Goal: Task Accomplishment & Management: Complete application form

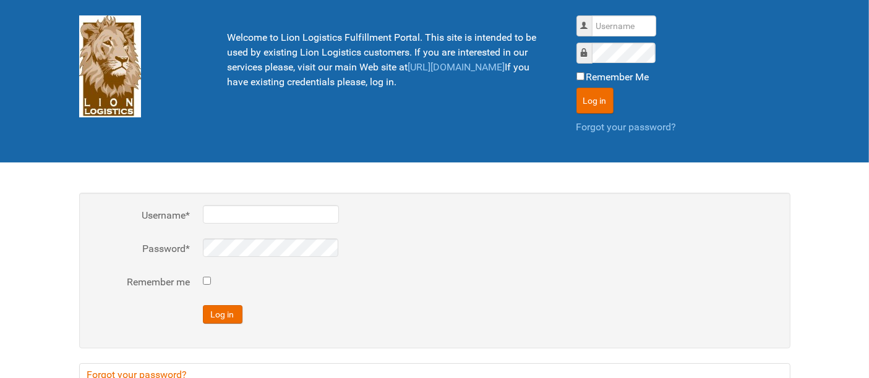
click at [637, 40] on div "Username Password Remember Me Log in Forgot your password?" at bounding box center [683, 74] width 214 height 119
click at [629, 23] on input "Username" at bounding box center [624, 25] width 64 height 21
type input "al"
click at [576, 88] on button "Log in" at bounding box center [594, 101] width 37 height 26
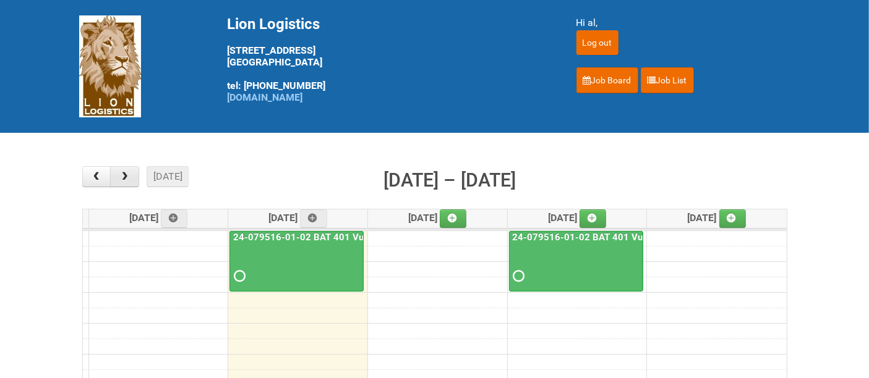
click at [136, 174] on button "button" at bounding box center [124, 176] width 29 height 21
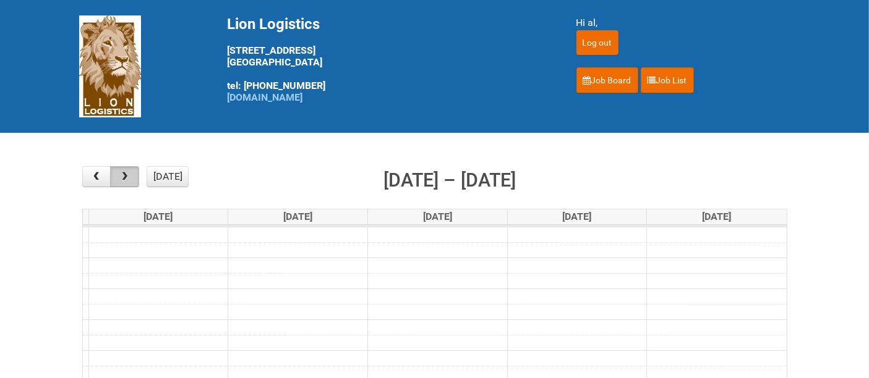
click at [136, 174] on button "button" at bounding box center [124, 176] width 29 height 21
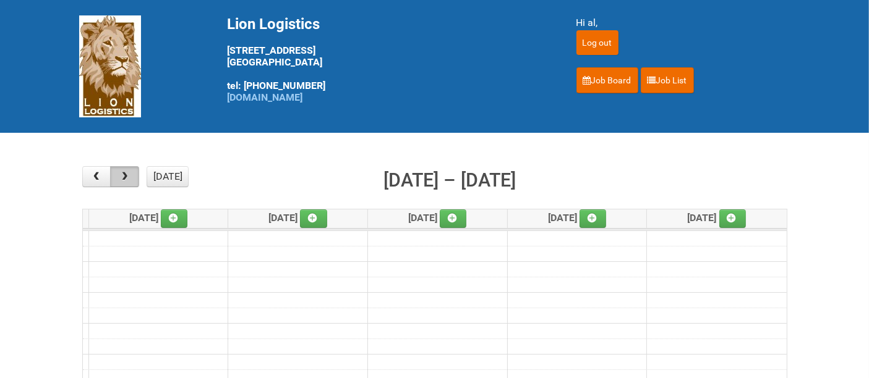
click at [136, 174] on button "button" at bounding box center [124, 176] width 29 height 21
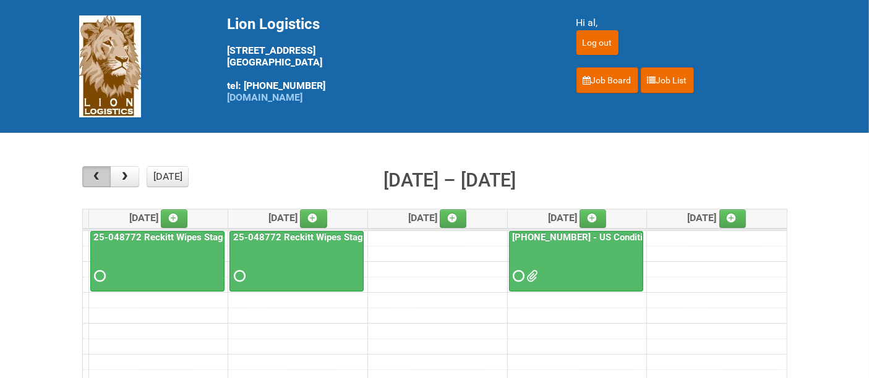
click at [103, 171] on button "button" at bounding box center [96, 176] width 29 height 21
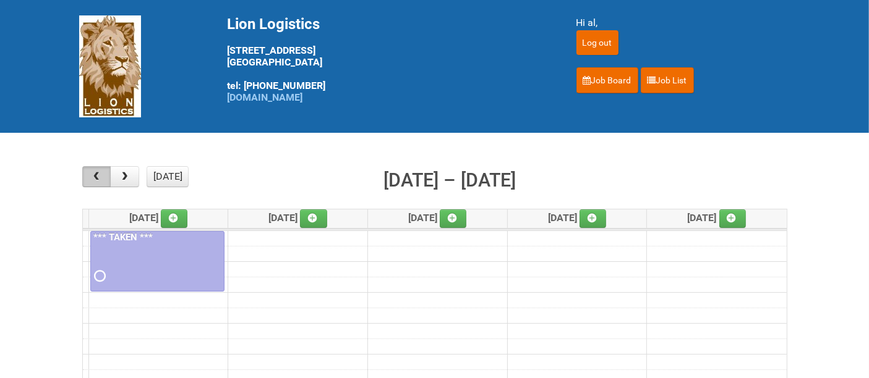
click at [103, 171] on button "button" at bounding box center [96, 176] width 29 height 21
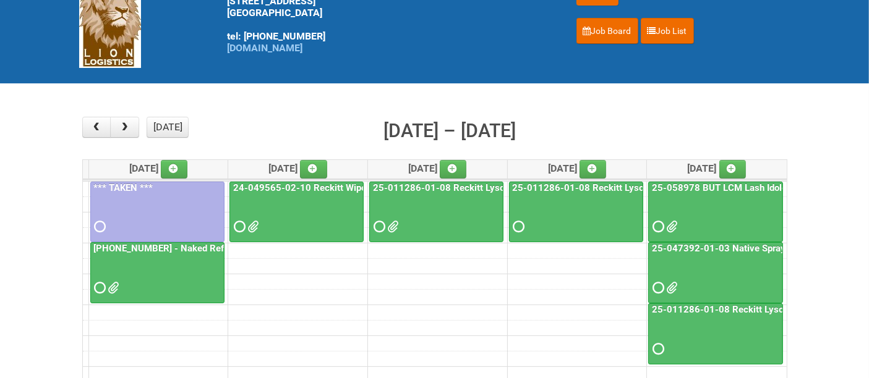
scroll to position [69, 0]
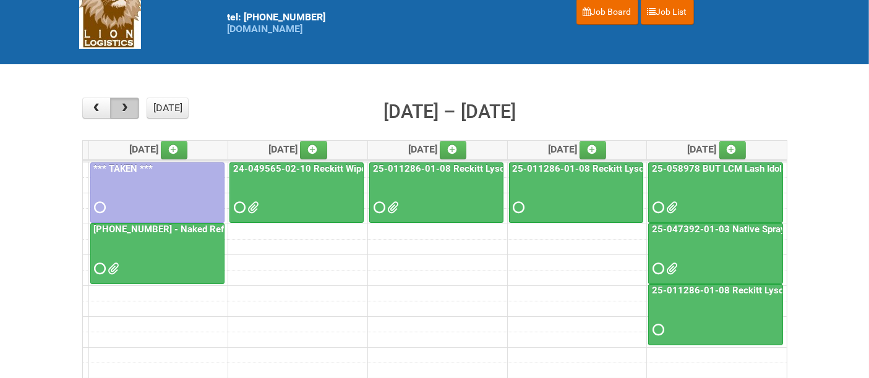
click at [130, 104] on span "button" at bounding box center [125, 108] width 12 height 10
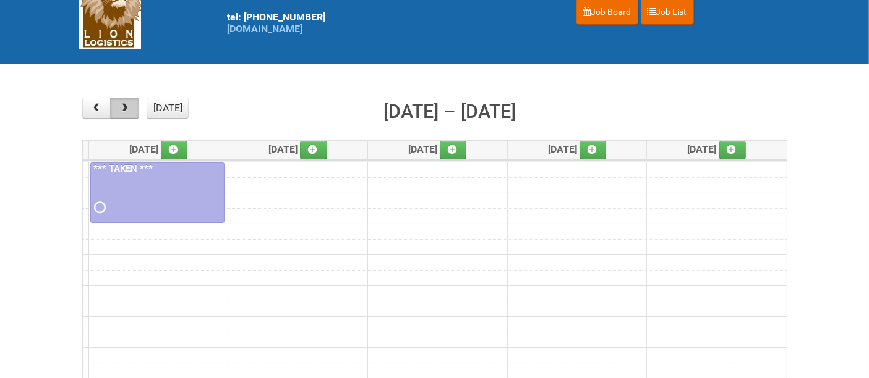
click at [130, 104] on span "button" at bounding box center [125, 108] width 12 height 10
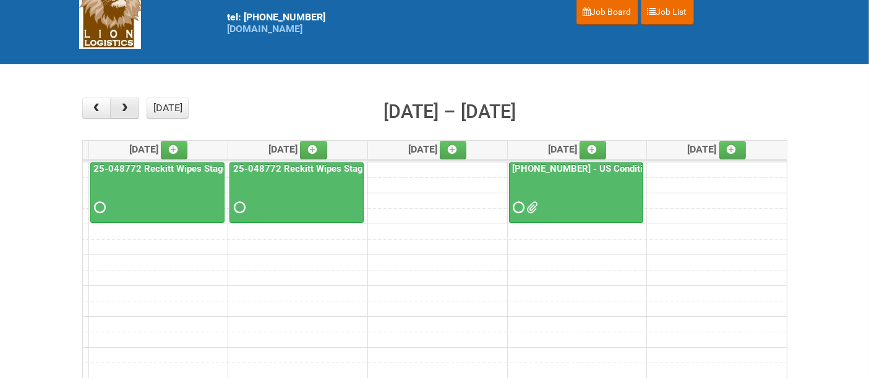
click at [130, 104] on span "button" at bounding box center [125, 108] width 12 height 10
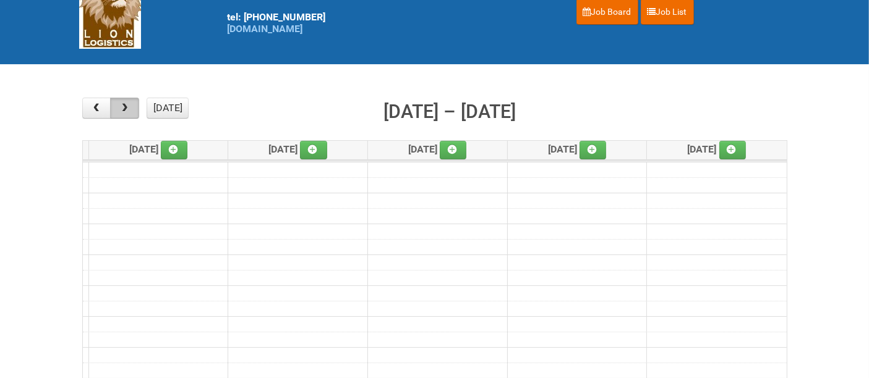
click at [130, 104] on span "button" at bounding box center [125, 108] width 12 height 10
click at [96, 105] on span "button" at bounding box center [96, 108] width 12 height 10
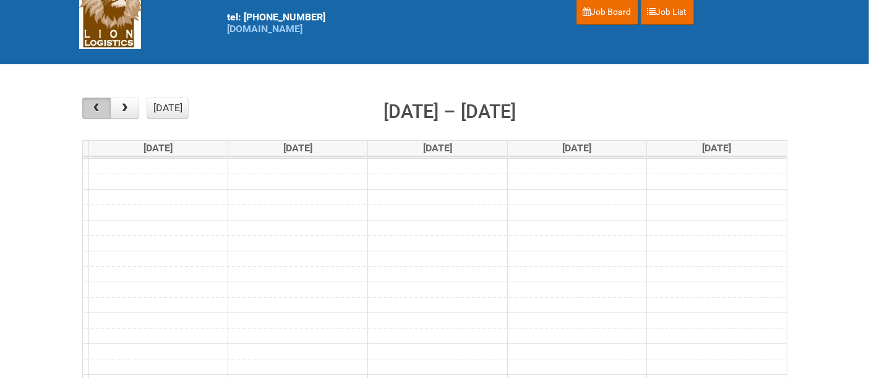
click at [96, 105] on span "button" at bounding box center [96, 108] width 12 height 10
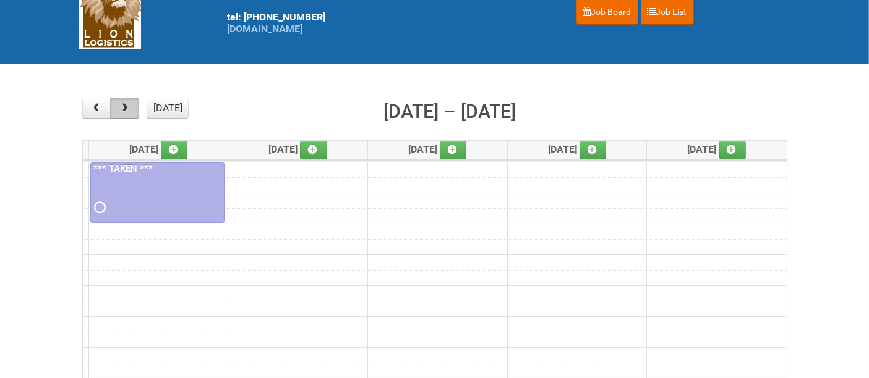
click at [114, 110] on button "button" at bounding box center [124, 108] width 29 height 21
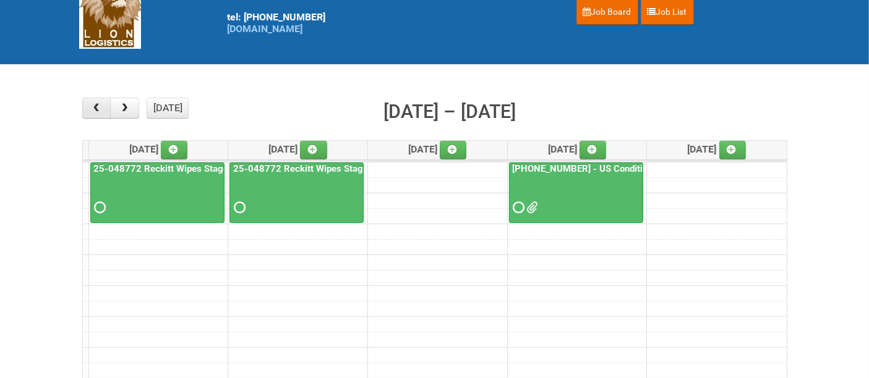
click at [99, 105] on span "button" at bounding box center [96, 108] width 12 height 10
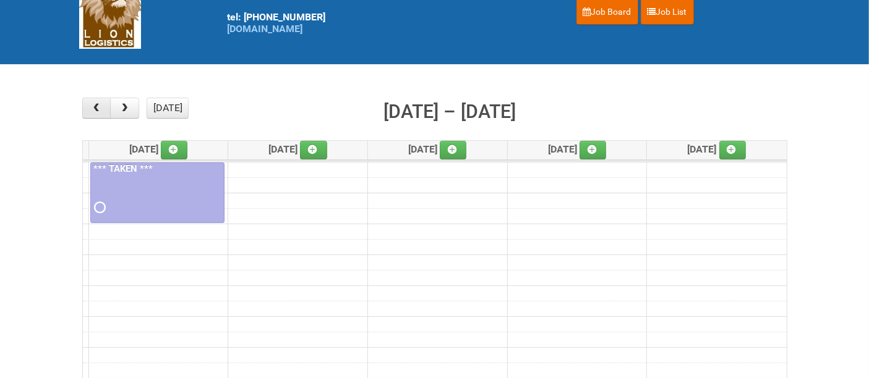
click at [90, 103] on span "button" at bounding box center [96, 108] width 12 height 10
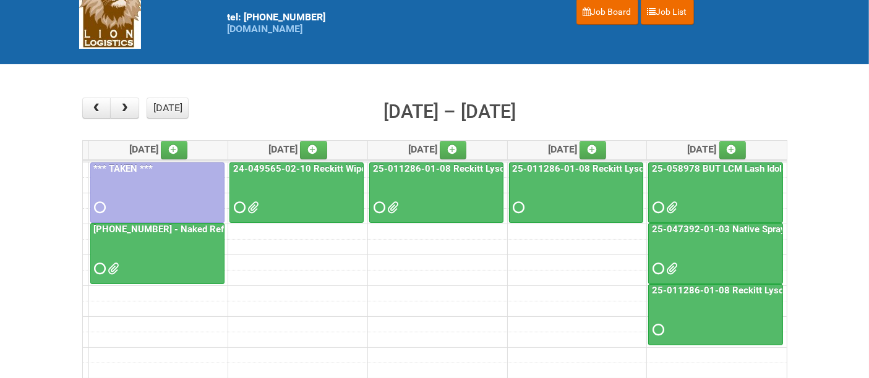
click at [305, 188] on div at bounding box center [297, 197] width 132 height 40
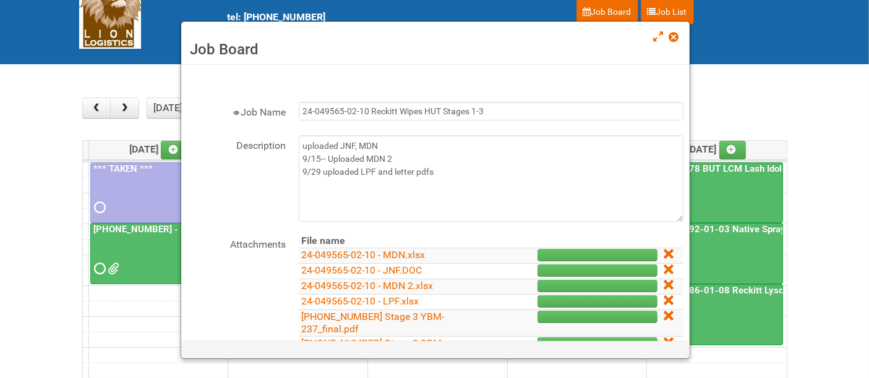
click at [671, 36] on span at bounding box center [673, 37] width 9 height 9
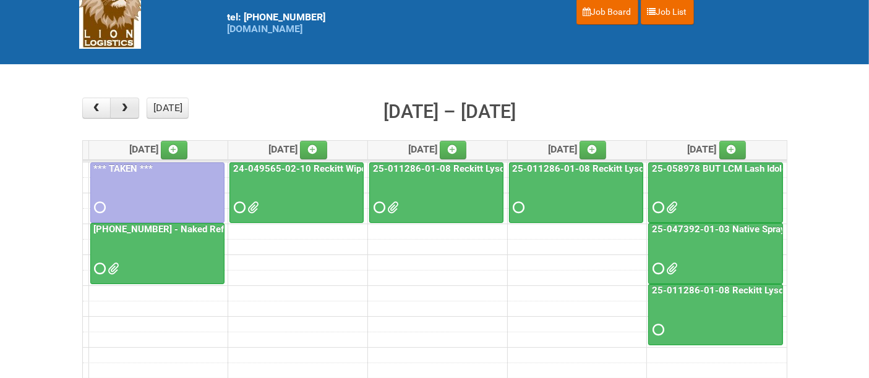
click at [129, 104] on span "button" at bounding box center [125, 108] width 12 height 10
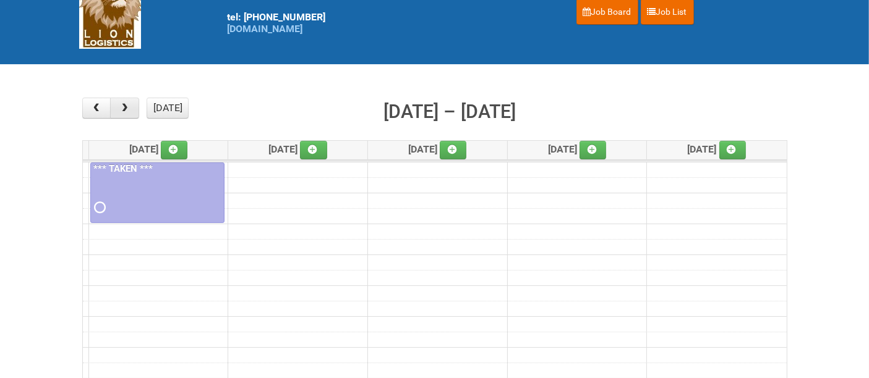
click at [129, 104] on span "button" at bounding box center [125, 108] width 12 height 10
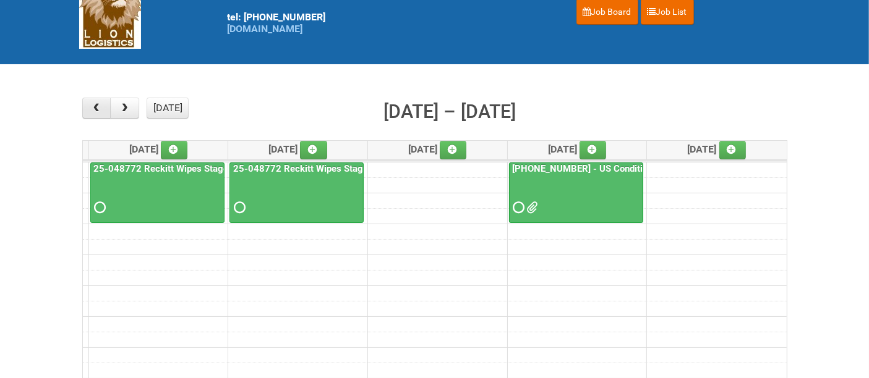
click at [92, 110] on span "button" at bounding box center [96, 108] width 12 height 10
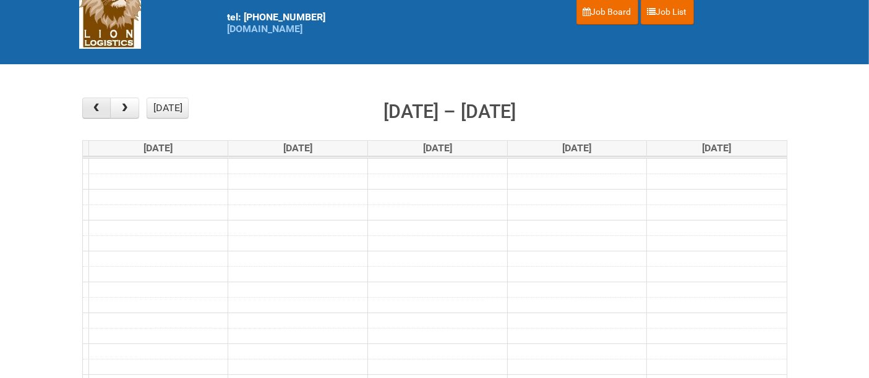
click at [92, 110] on span "button" at bounding box center [96, 108] width 12 height 10
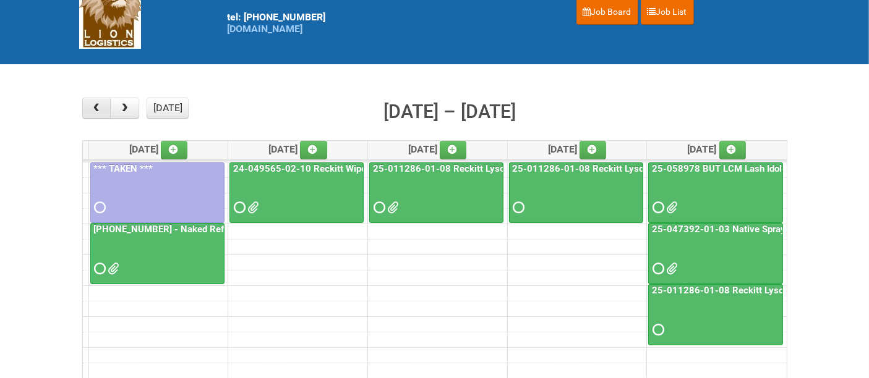
click at [92, 110] on span "button" at bounding box center [96, 108] width 12 height 10
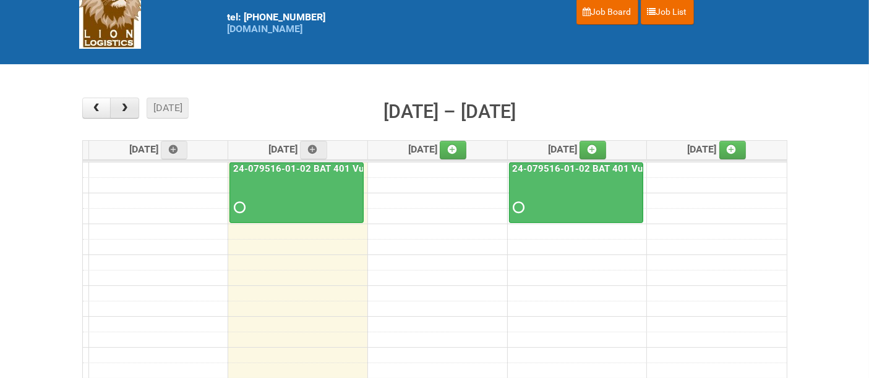
click at [132, 113] on button "button" at bounding box center [124, 108] width 29 height 21
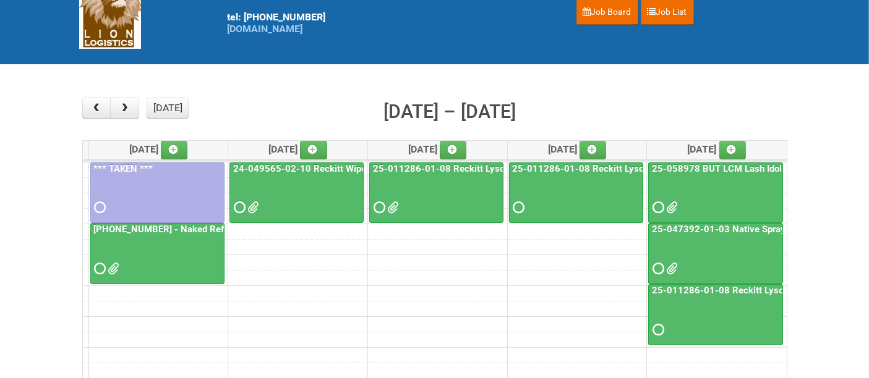
click at [709, 245] on div at bounding box center [715, 258] width 132 height 40
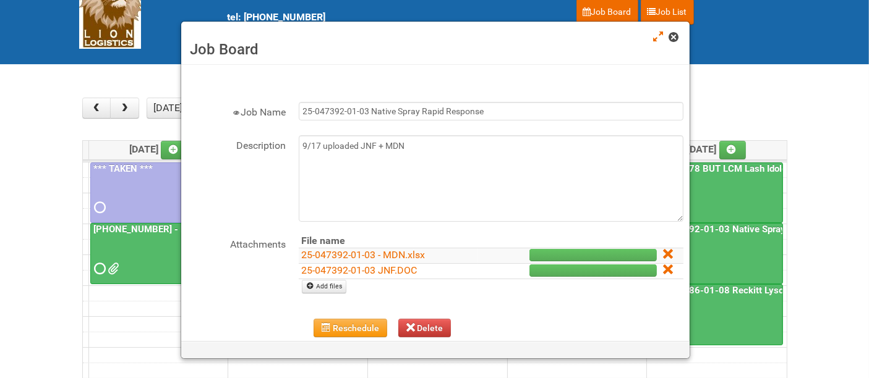
click at [671, 38] on span at bounding box center [673, 37] width 9 height 9
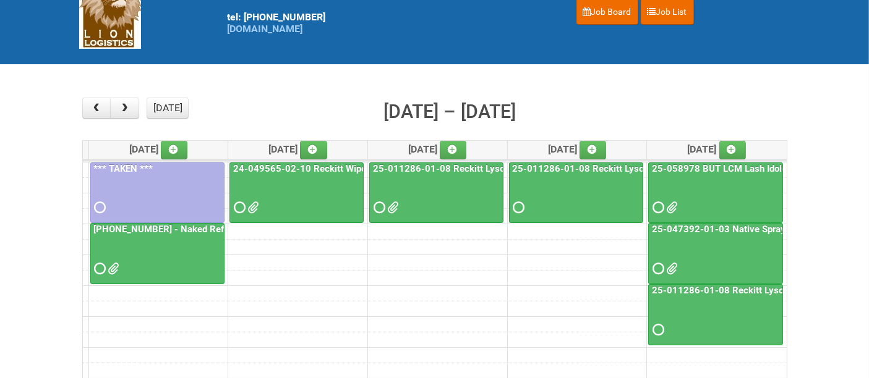
click at [747, 258] on div at bounding box center [715, 258] width 132 height 40
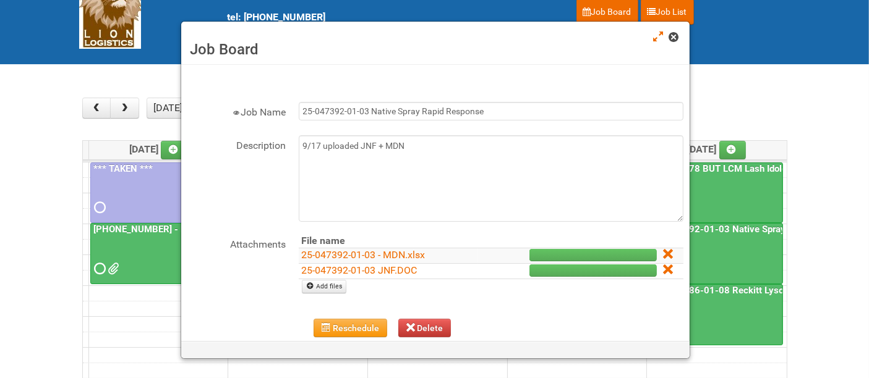
click at [670, 33] on span at bounding box center [673, 37] width 9 height 9
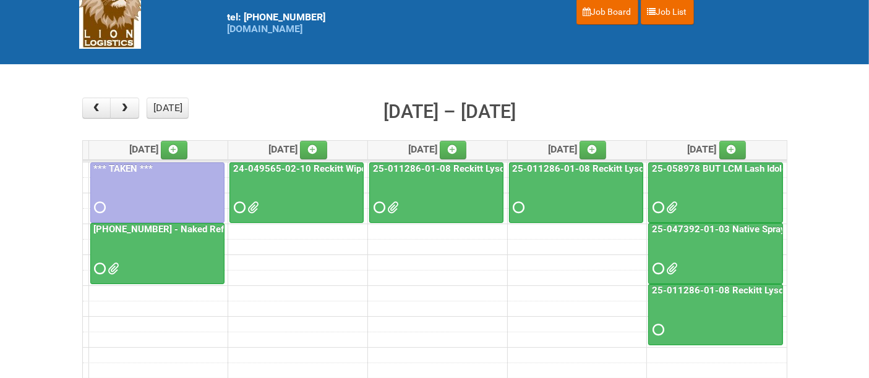
click at [710, 252] on div at bounding box center [715, 258] width 132 height 40
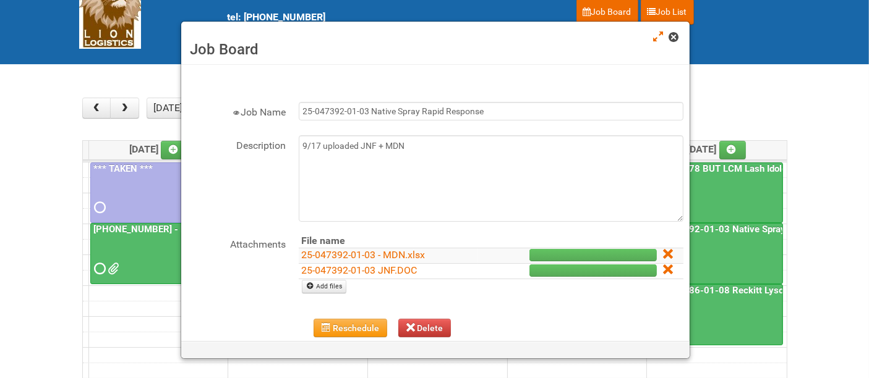
click at [676, 38] on span at bounding box center [673, 37] width 9 height 9
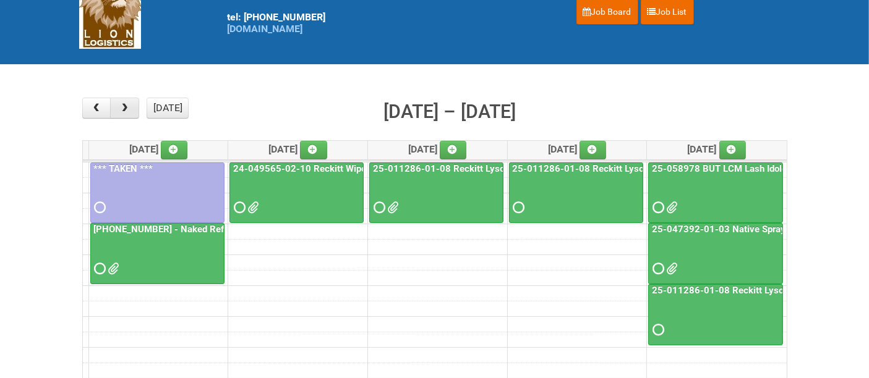
click at [126, 105] on span "button" at bounding box center [125, 108] width 12 height 10
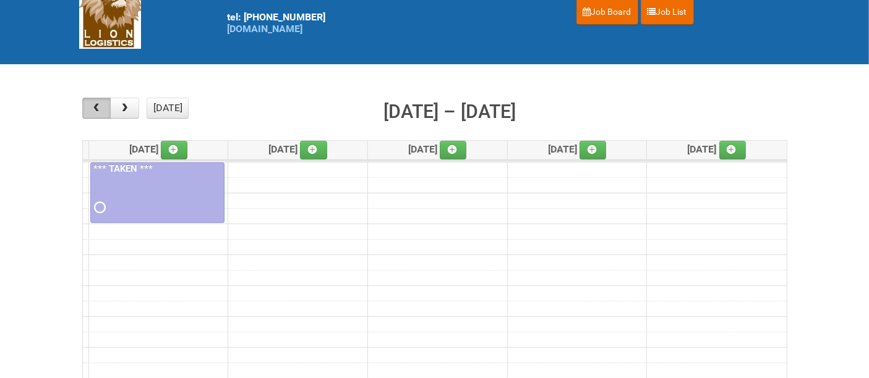
drag, startPoint x: 104, startPoint y: 109, endPoint x: 211, endPoint y: 124, distance: 108.7
click at [104, 108] on button "button" at bounding box center [96, 108] width 29 height 21
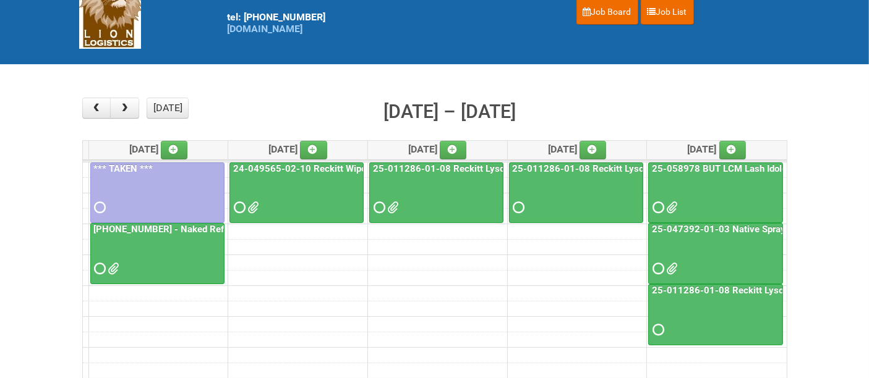
click at [748, 321] on div at bounding box center [715, 319] width 132 height 40
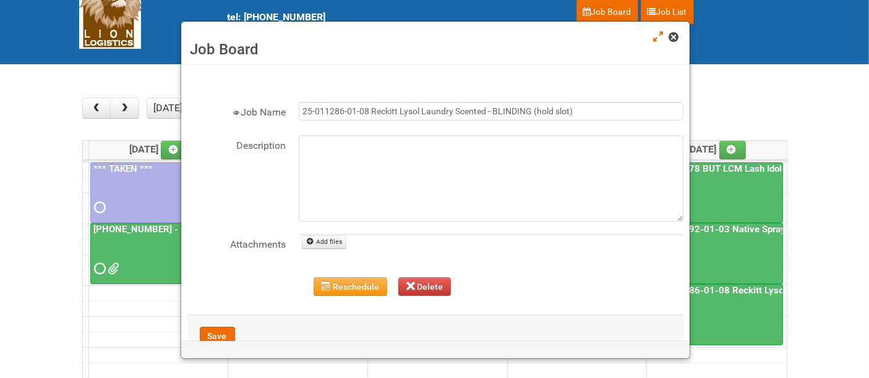
click at [671, 33] on span at bounding box center [673, 37] width 9 height 9
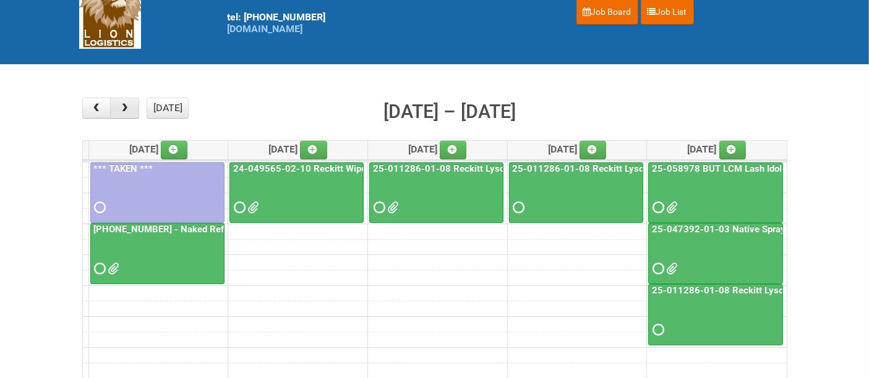
click at [124, 106] on span "button" at bounding box center [125, 108] width 12 height 10
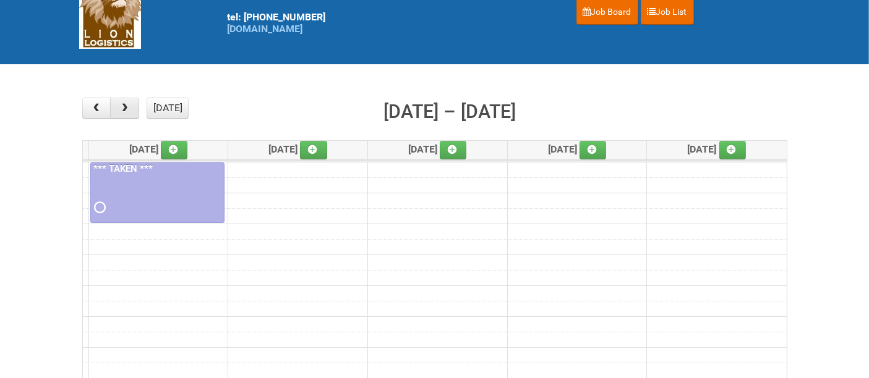
click at [124, 106] on span "button" at bounding box center [125, 108] width 12 height 10
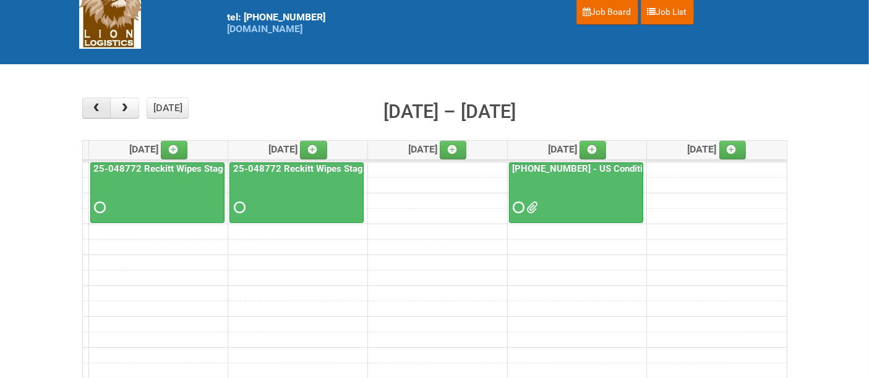
click at [89, 108] on button "button" at bounding box center [96, 108] width 29 height 21
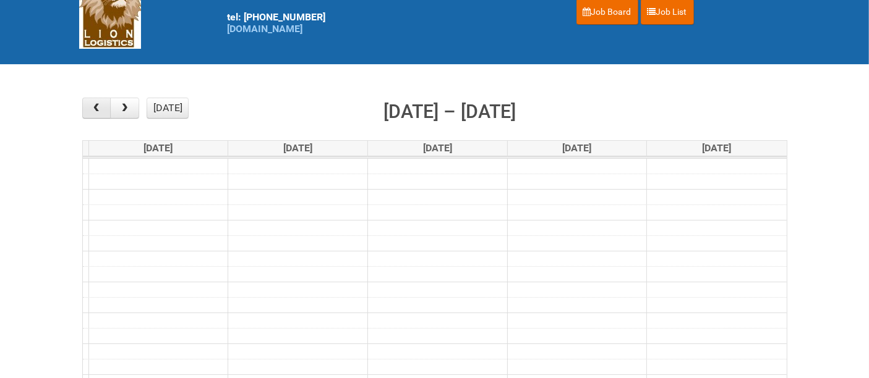
click at [89, 108] on button "button" at bounding box center [96, 108] width 29 height 21
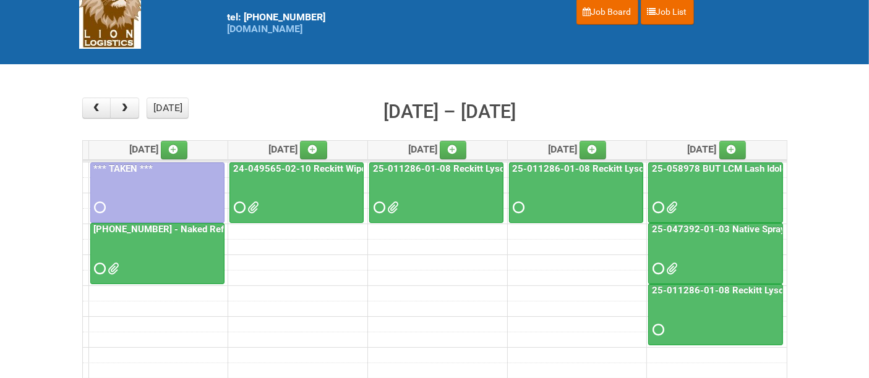
click at [437, 201] on div at bounding box center [436, 197] width 132 height 40
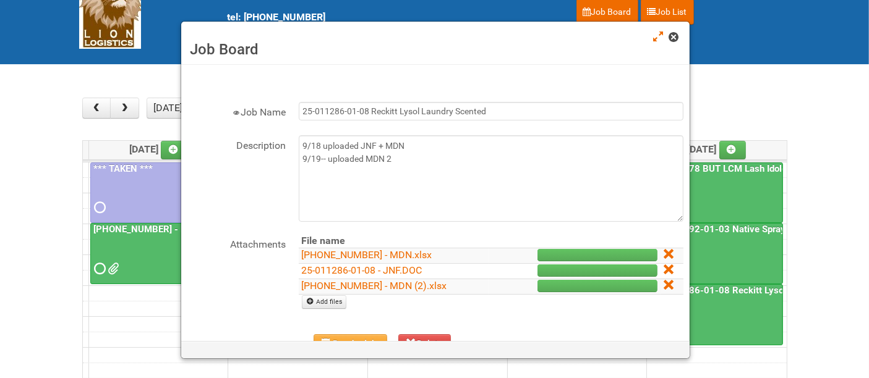
click at [670, 34] on span at bounding box center [673, 37] width 9 height 9
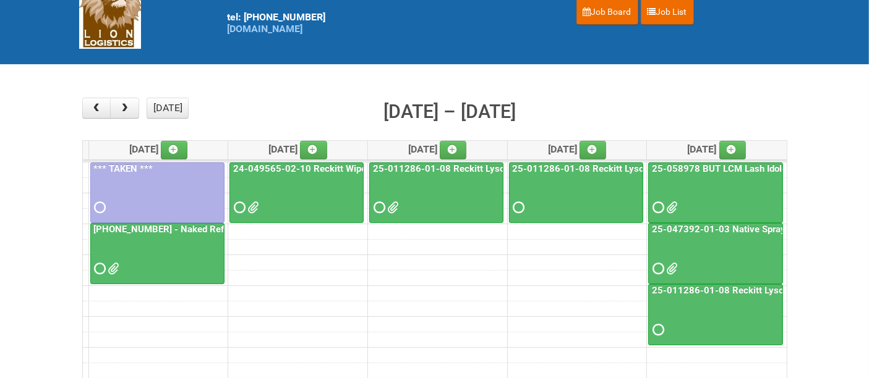
click at [737, 309] on div at bounding box center [715, 319] width 132 height 40
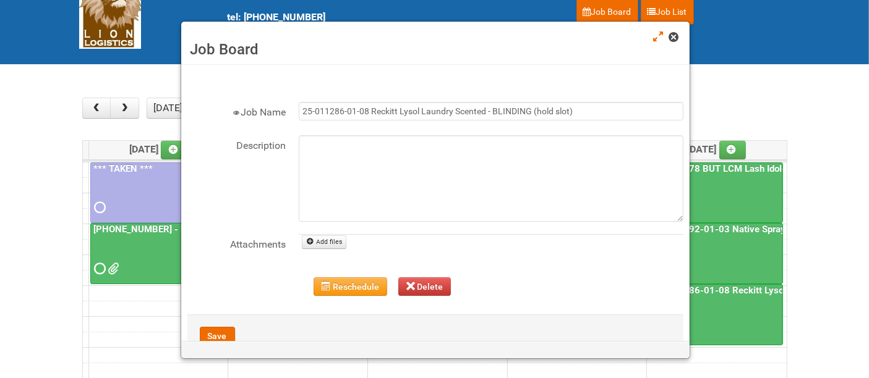
click at [673, 40] on span at bounding box center [673, 37] width 9 height 9
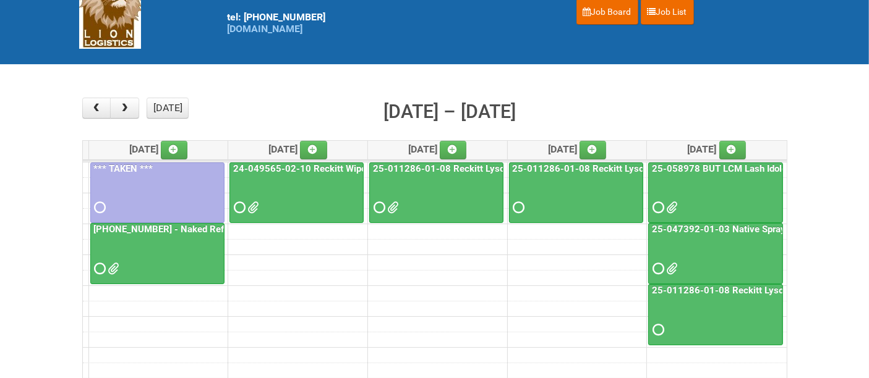
click at [446, 177] on div at bounding box center [436, 197] width 132 height 40
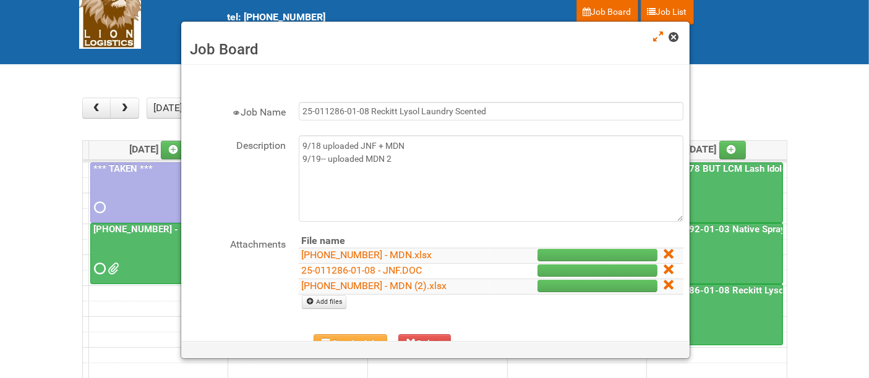
click at [675, 36] on span at bounding box center [673, 37] width 9 height 9
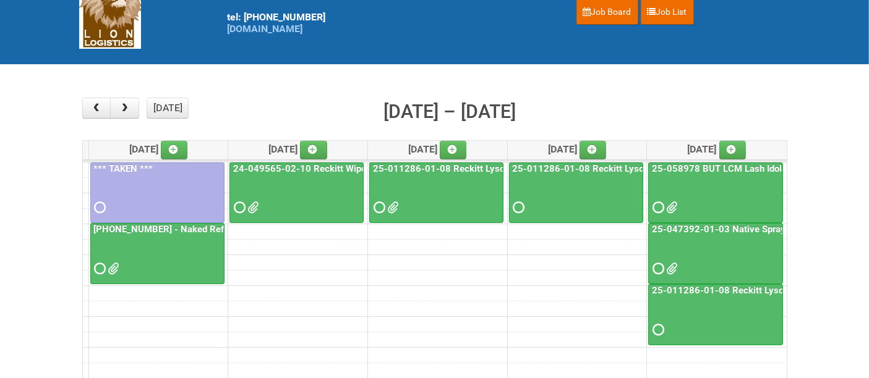
click at [703, 320] on div at bounding box center [715, 319] width 132 height 40
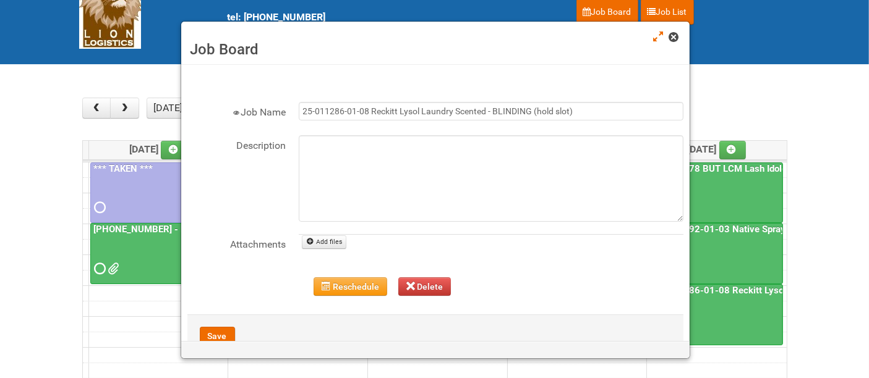
click at [673, 38] on span at bounding box center [673, 37] width 9 height 9
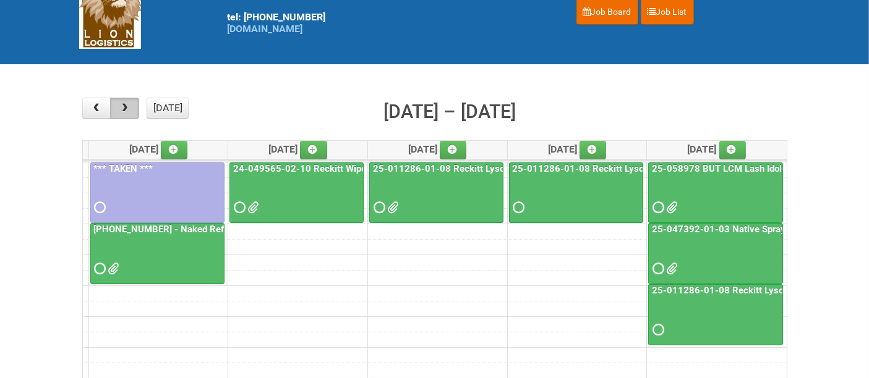
click at [126, 111] on span "button" at bounding box center [125, 108] width 12 height 10
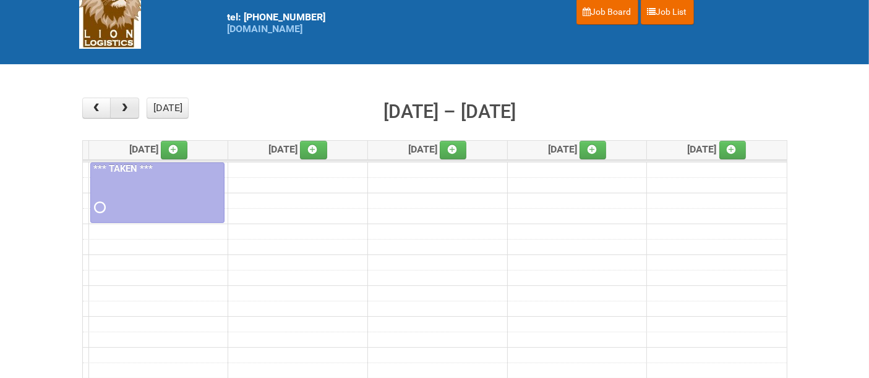
click at [127, 111] on span "button" at bounding box center [125, 108] width 12 height 10
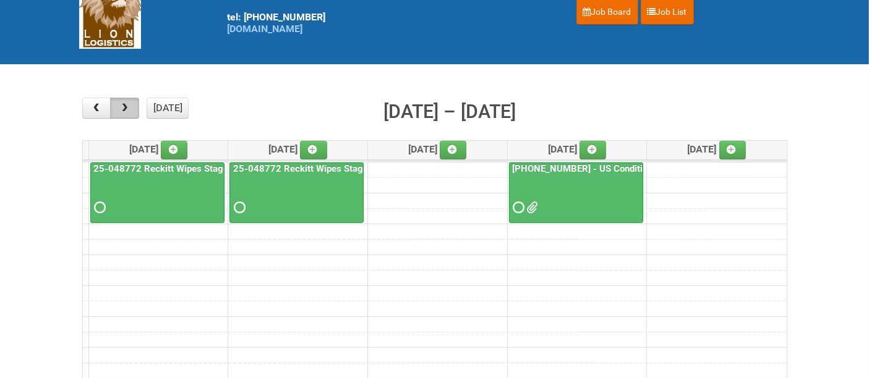
click at [127, 111] on span "button" at bounding box center [125, 108] width 12 height 10
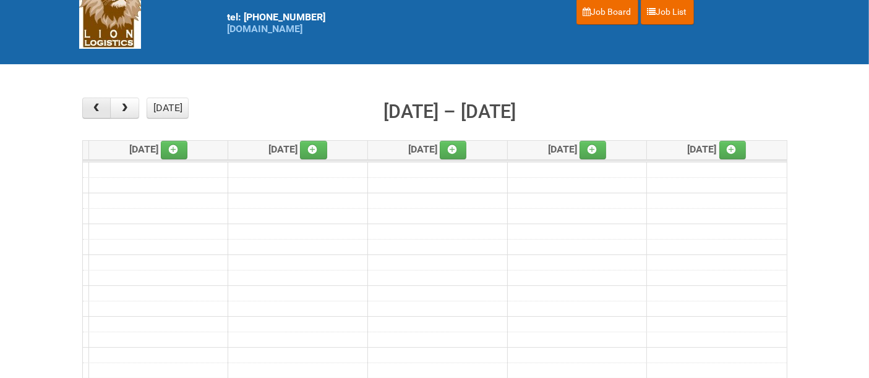
click at [99, 110] on span "button" at bounding box center [96, 108] width 12 height 10
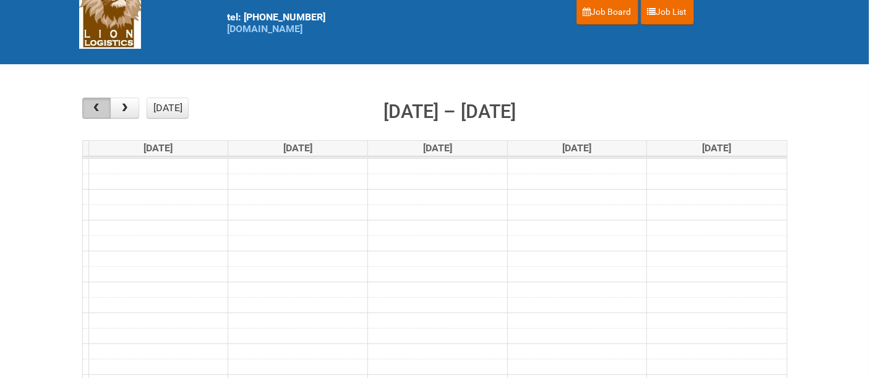
click at [100, 112] on span "button" at bounding box center [96, 108] width 12 height 10
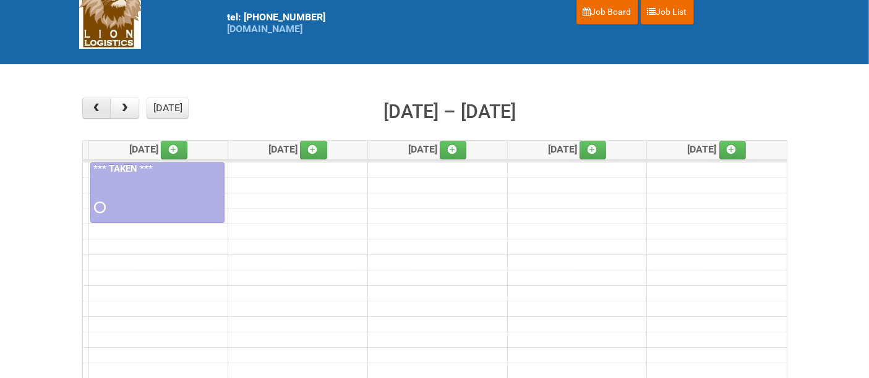
click at [103, 100] on button "button" at bounding box center [96, 108] width 29 height 21
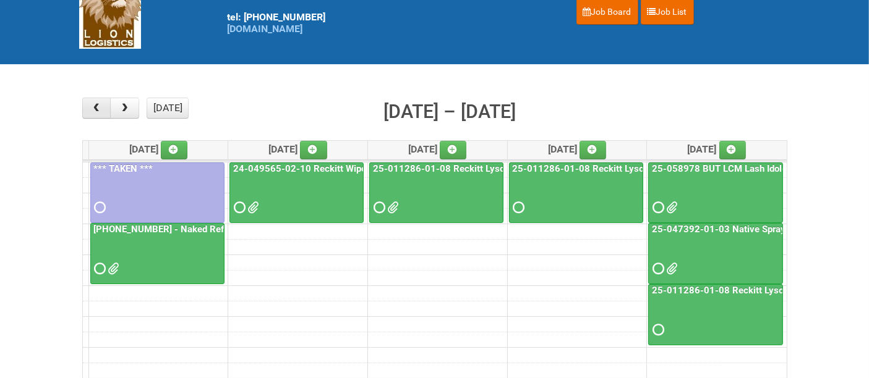
click at [103, 112] on button "button" at bounding box center [96, 108] width 29 height 21
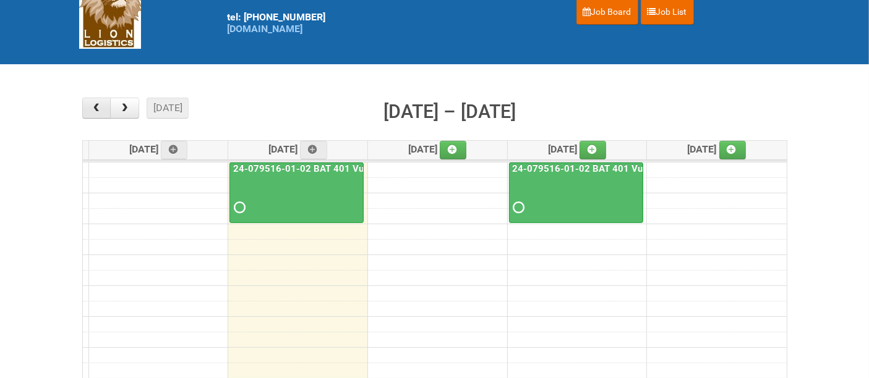
click at [99, 106] on span "button" at bounding box center [96, 108] width 12 height 10
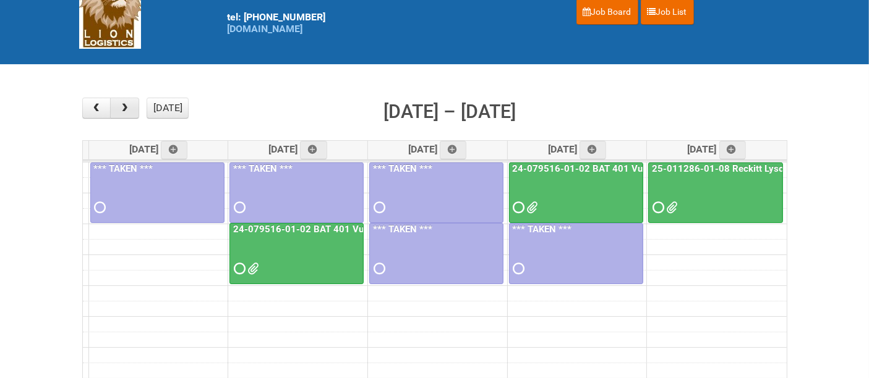
click at [137, 112] on button "button" at bounding box center [124, 108] width 29 height 21
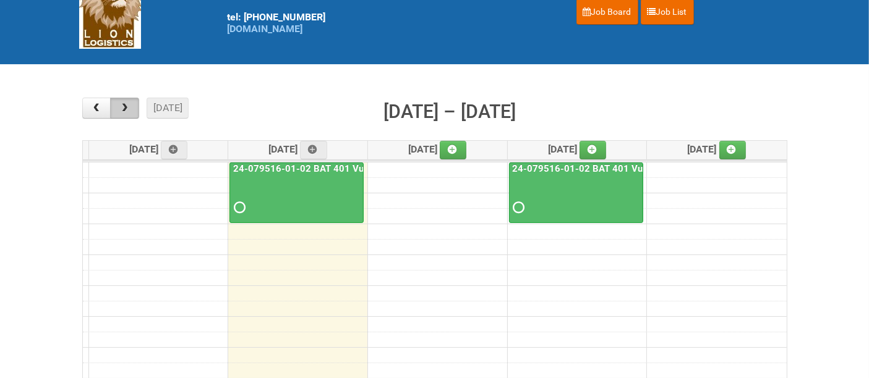
click at [129, 110] on span "button" at bounding box center [125, 108] width 12 height 10
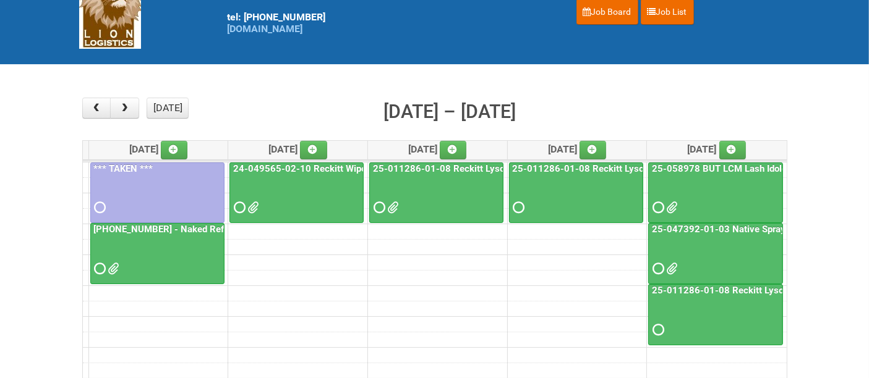
click at [724, 312] on div at bounding box center [715, 319] width 132 height 40
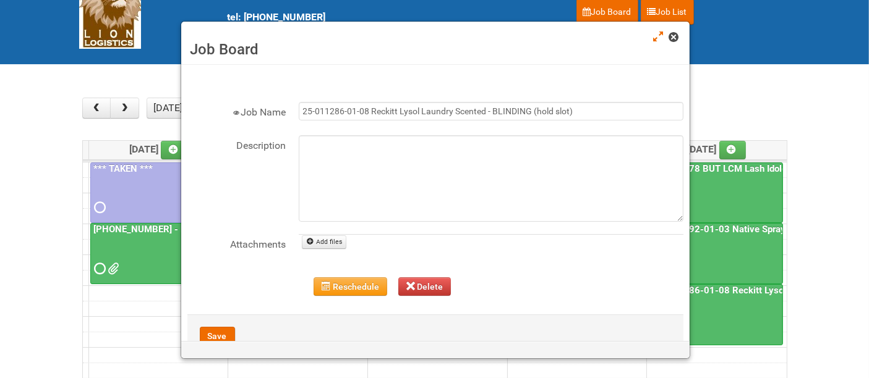
click at [678, 37] on span at bounding box center [673, 37] width 9 height 9
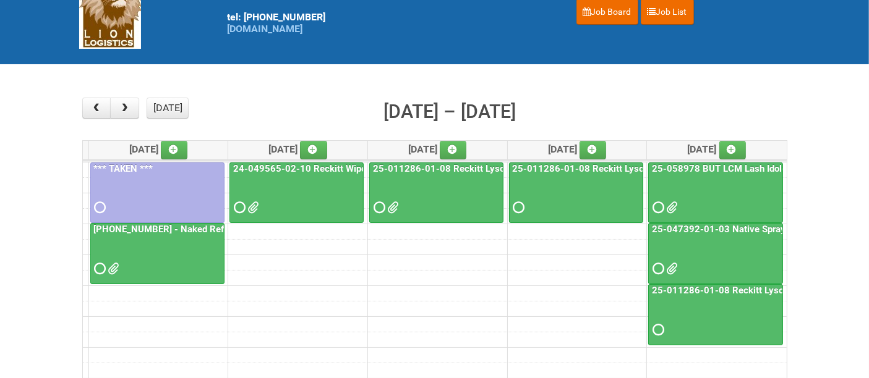
click at [718, 313] on div at bounding box center [715, 319] width 132 height 40
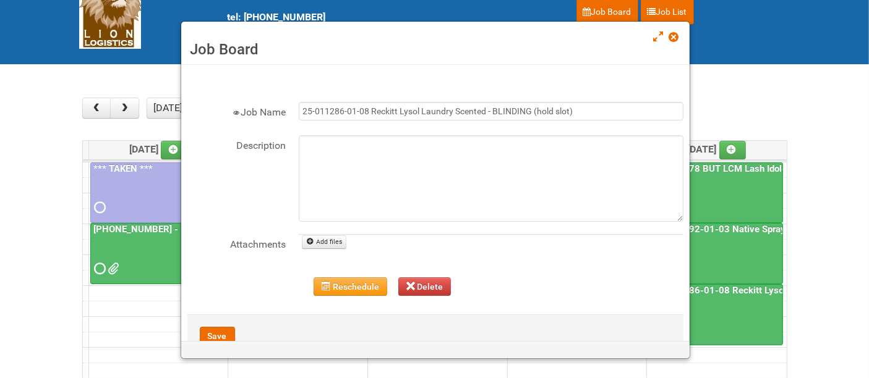
click at [670, 36] on span at bounding box center [673, 37] width 9 height 9
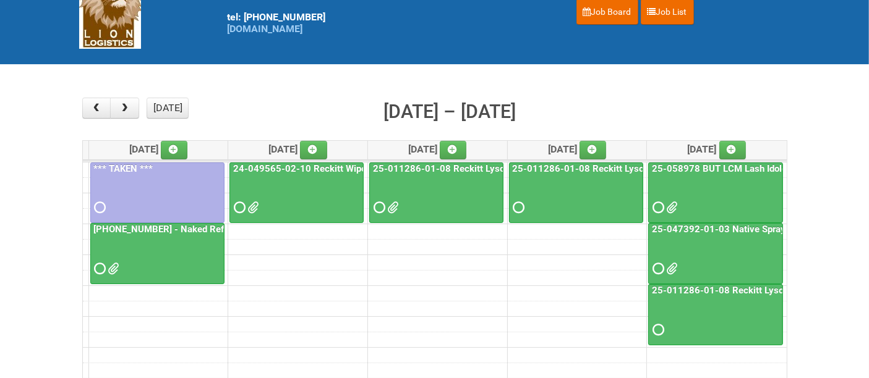
click at [725, 318] on div at bounding box center [715, 319] width 132 height 40
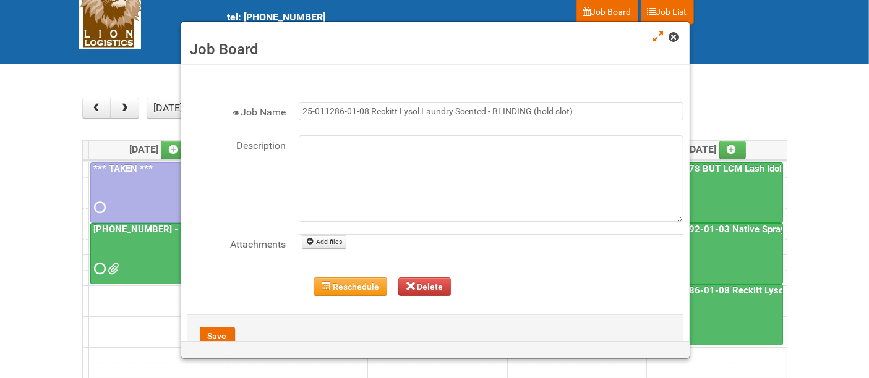
click at [672, 38] on span at bounding box center [673, 37] width 9 height 9
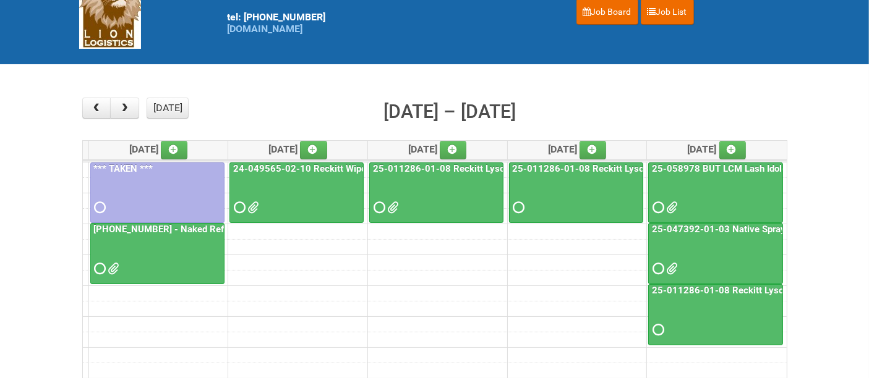
click at [300, 197] on div at bounding box center [297, 197] width 132 height 40
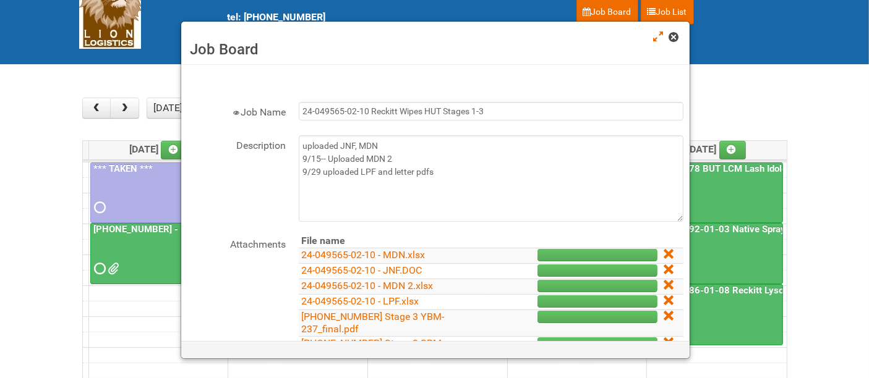
click at [675, 36] on span at bounding box center [673, 37] width 9 height 9
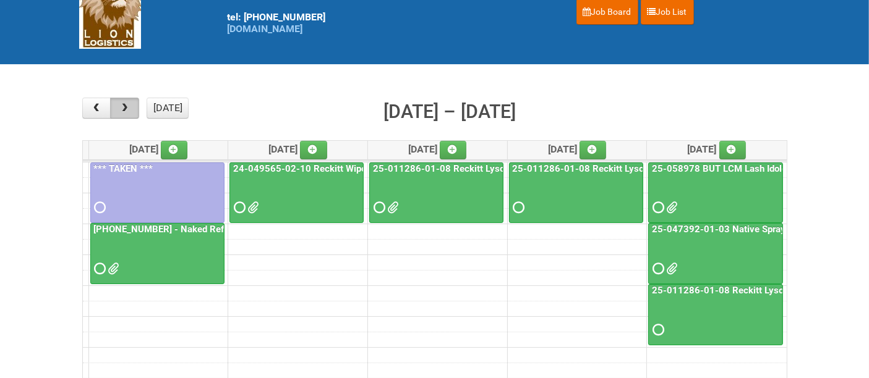
click at [120, 105] on span "button" at bounding box center [125, 108] width 12 height 10
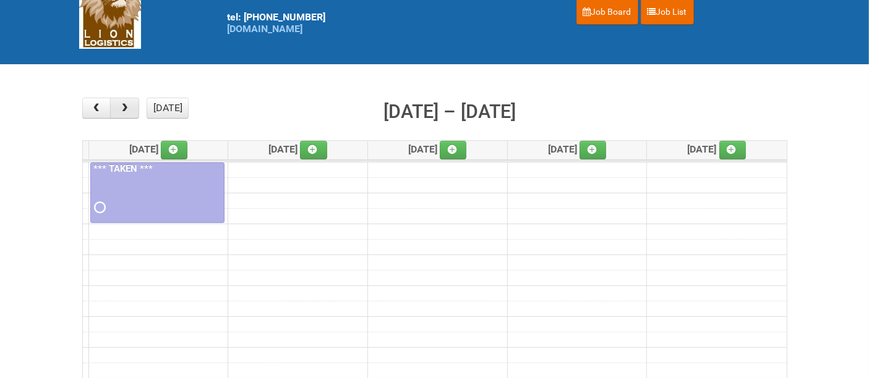
click at [120, 105] on span "button" at bounding box center [125, 108] width 12 height 10
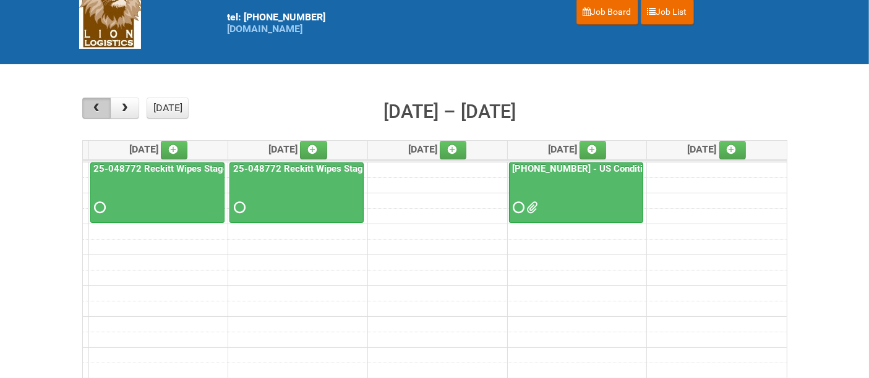
click at [99, 108] on span "button" at bounding box center [96, 108] width 12 height 10
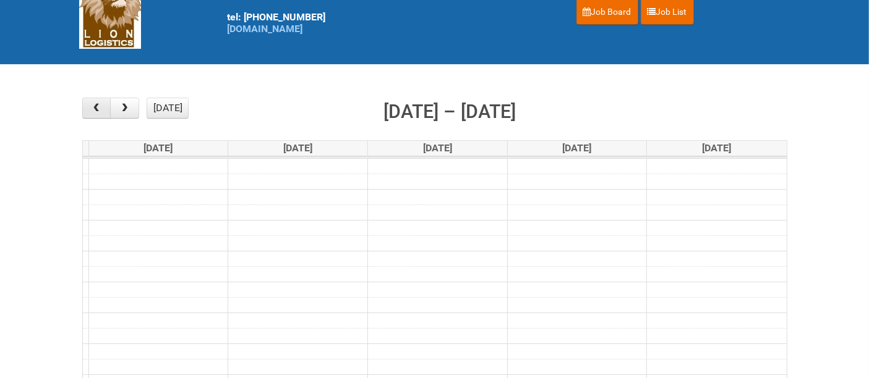
click at [99, 108] on span "button" at bounding box center [96, 108] width 12 height 10
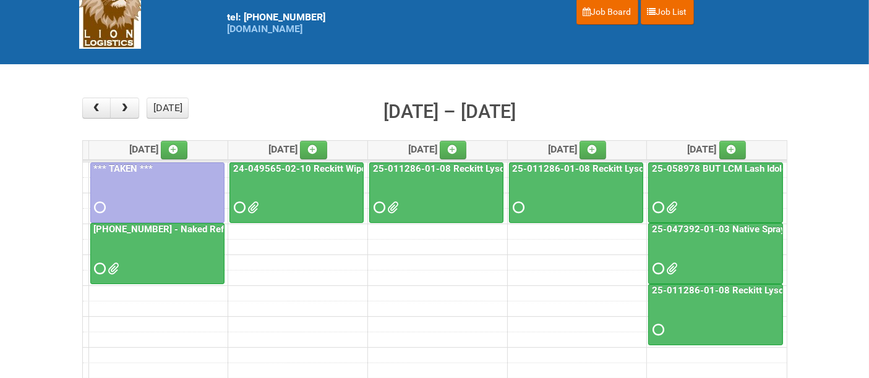
click at [744, 311] on div at bounding box center [715, 319] width 132 height 40
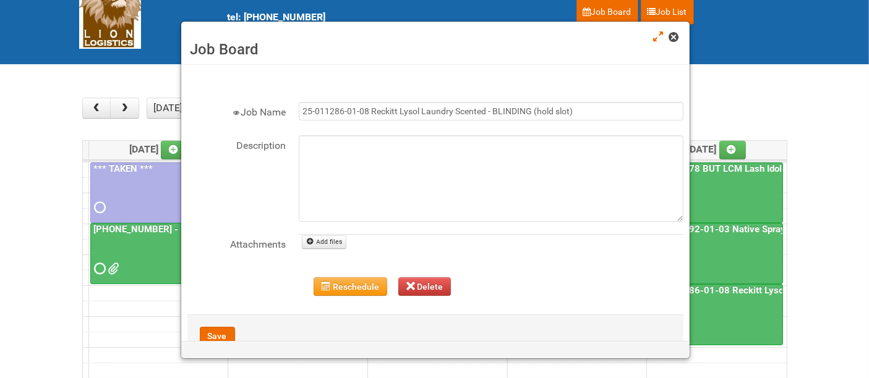
click at [671, 34] on span at bounding box center [673, 37] width 9 height 9
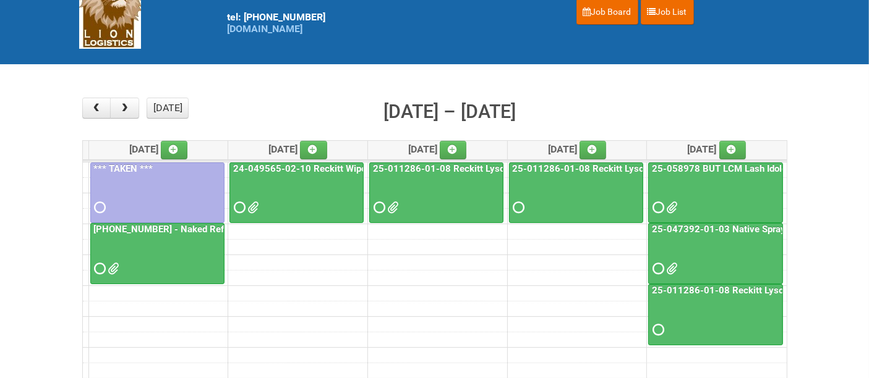
click at [445, 188] on div at bounding box center [436, 197] width 132 height 40
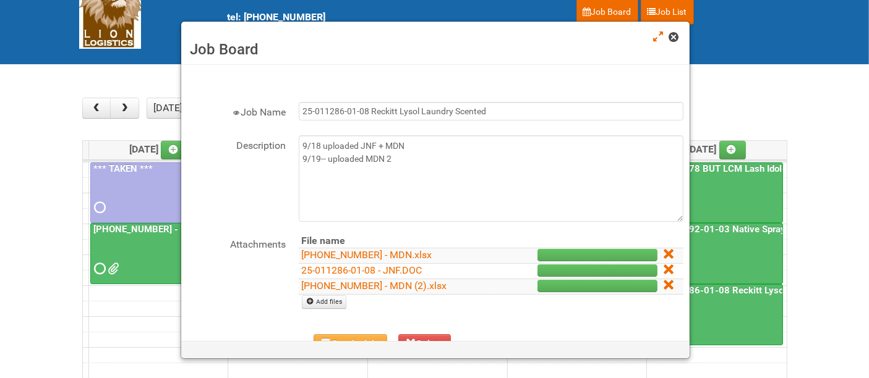
click at [672, 36] on span at bounding box center [673, 37] width 9 height 9
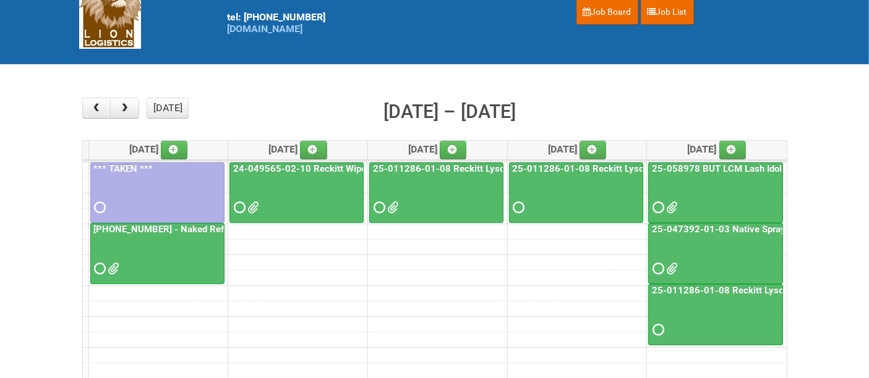
drag, startPoint x: 731, startPoint y: 312, endPoint x: 716, endPoint y: 294, distance: 23.3
click at [730, 312] on div at bounding box center [715, 319] width 132 height 40
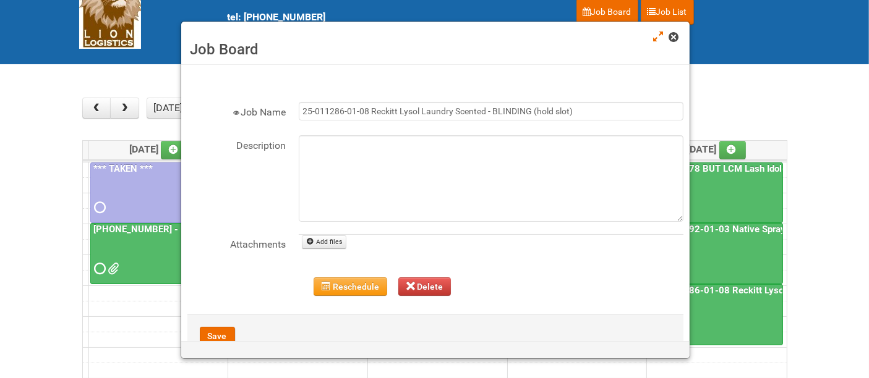
click at [670, 38] on span at bounding box center [673, 37] width 9 height 9
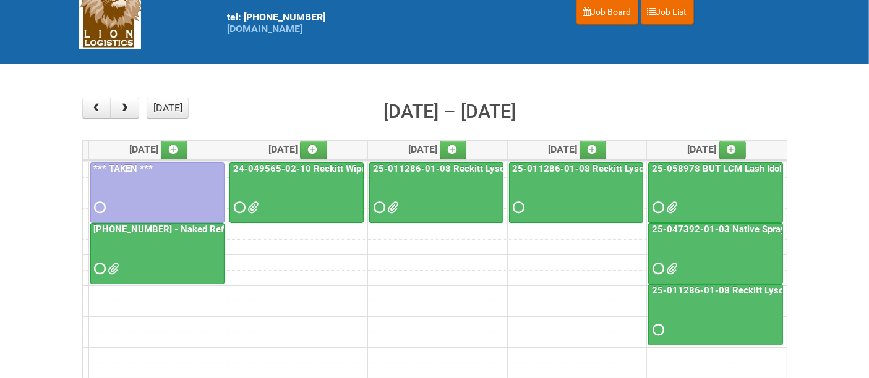
click at [731, 315] on div at bounding box center [715, 319] width 132 height 40
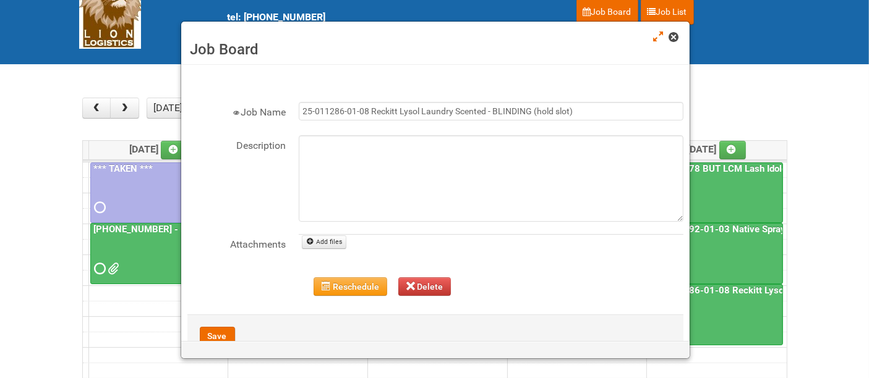
click at [674, 37] on span at bounding box center [673, 37] width 9 height 9
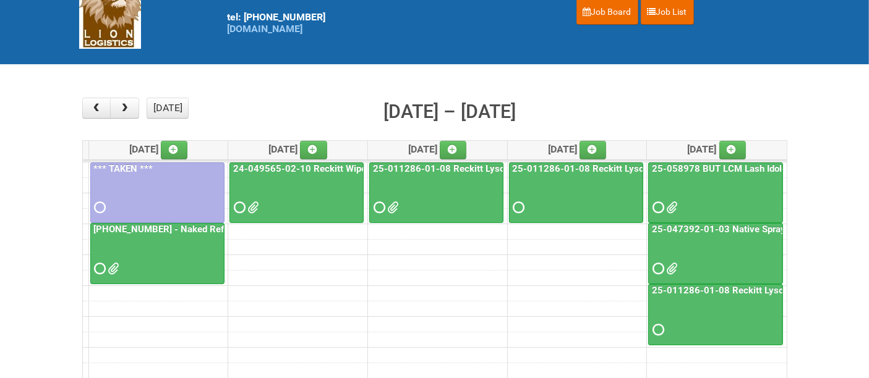
click at [458, 198] on div at bounding box center [436, 197] width 132 height 40
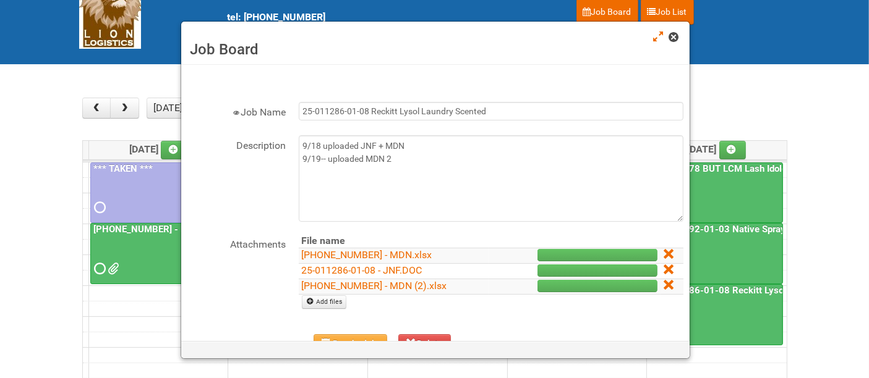
click at [676, 35] on span at bounding box center [673, 37] width 9 height 9
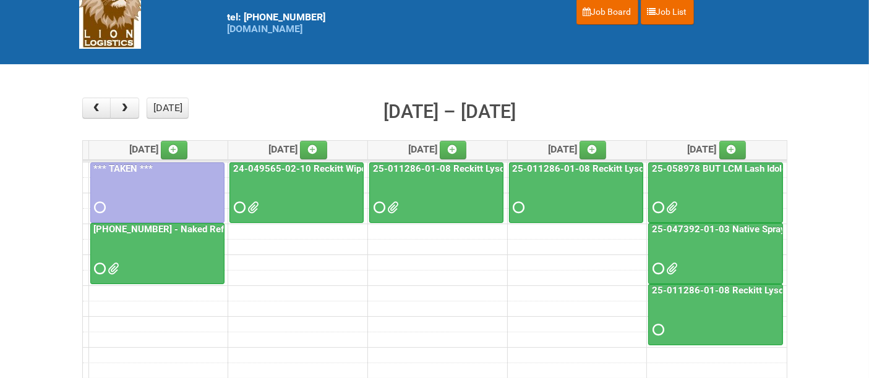
click at [434, 174] on div "25-011286-01-08 Reckitt Lysol Laundry Scented" at bounding box center [436, 190] width 133 height 54
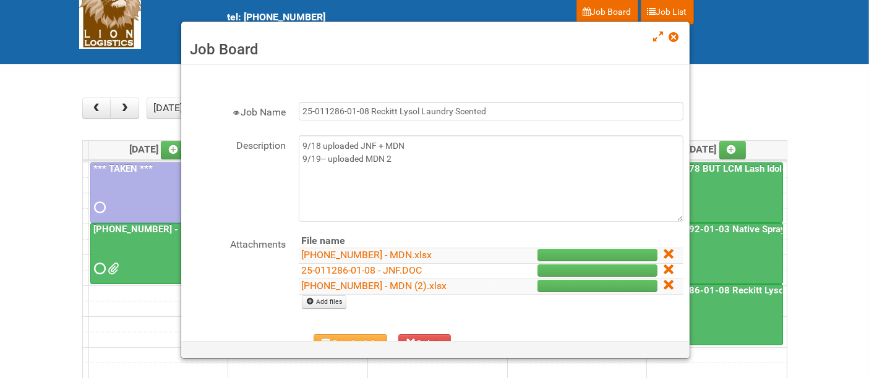
click at [675, 34] on span at bounding box center [673, 37] width 9 height 9
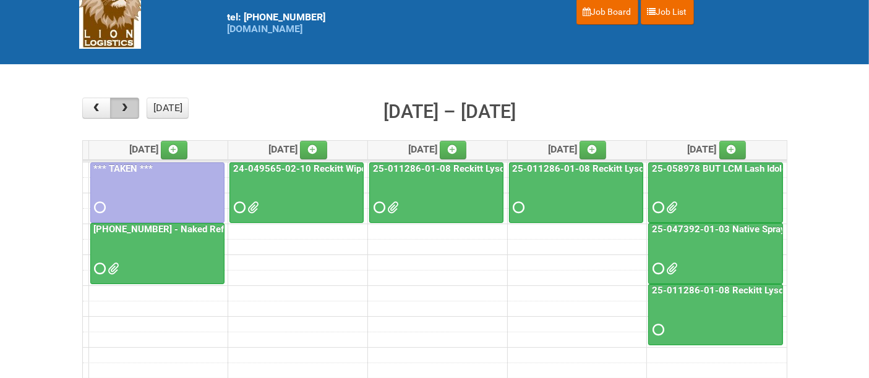
click at [129, 114] on button "button" at bounding box center [124, 108] width 29 height 21
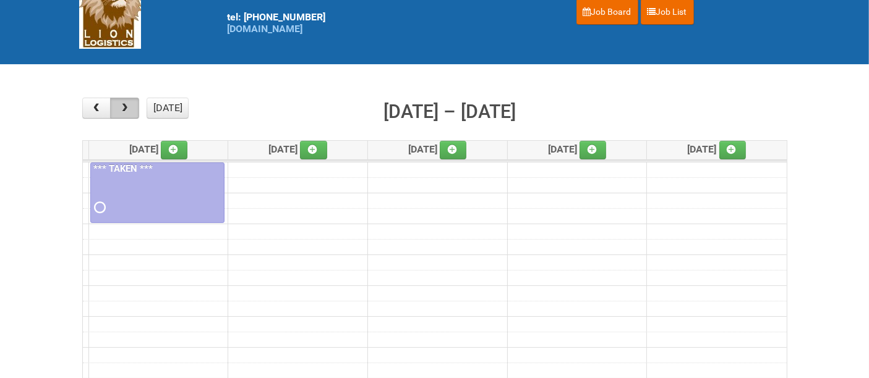
click at [129, 114] on button "button" at bounding box center [124, 108] width 29 height 21
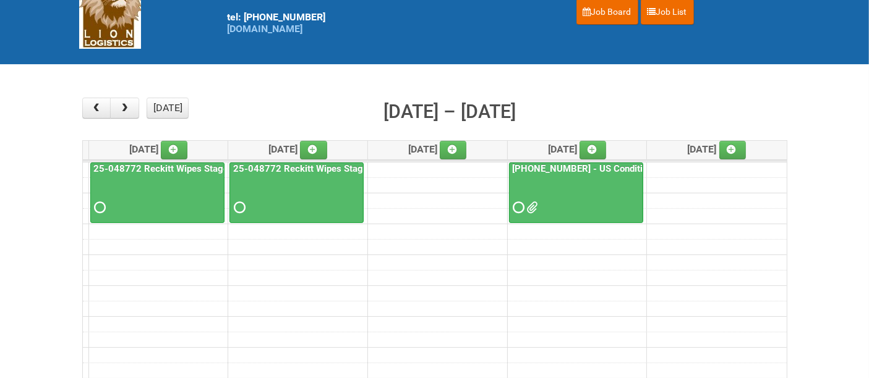
click at [180, 184] on div at bounding box center [158, 197] width 132 height 40
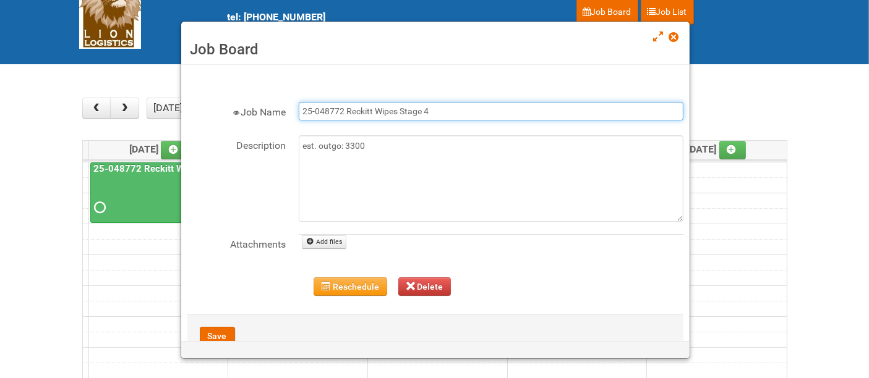
drag, startPoint x: 462, startPoint y: 108, endPoint x: 197, endPoint y: 64, distance: 269.4
click at [197, 65] on div "Job Board × Job Name 25-048772 Reckitt Wipes Stage 4 Description est. outgo: 33…" at bounding box center [435, 221] width 508 height 312
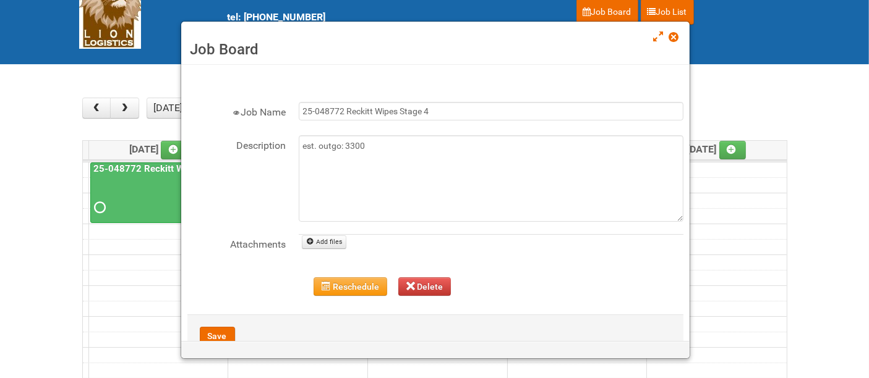
drag, startPoint x: 678, startPoint y: 39, endPoint x: 654, endPoint y: 31, distance: 26.0
click at [679, 38] on link at bounding box center [674, 38] width 11 height 15
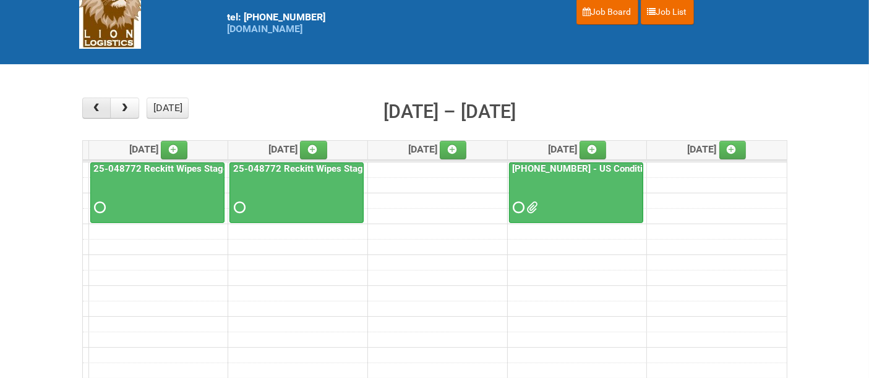
click at [97, 103] on span "button" at bounding box center [96, 108] width 12 height 10
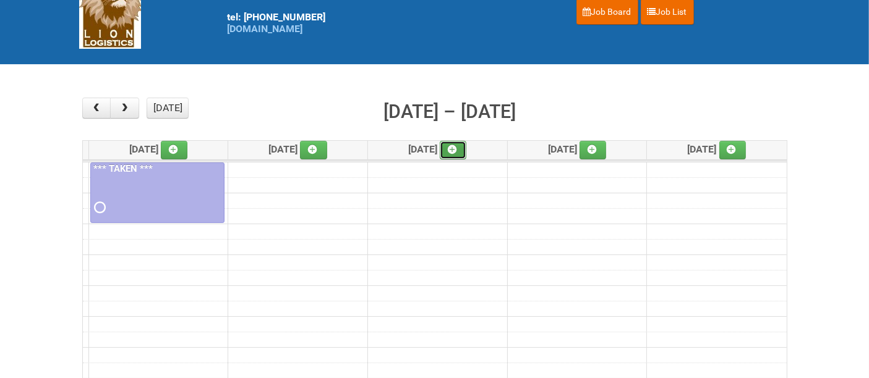
click at [456, 150] on icon at bounding box center [452, 149] width 9 height 9
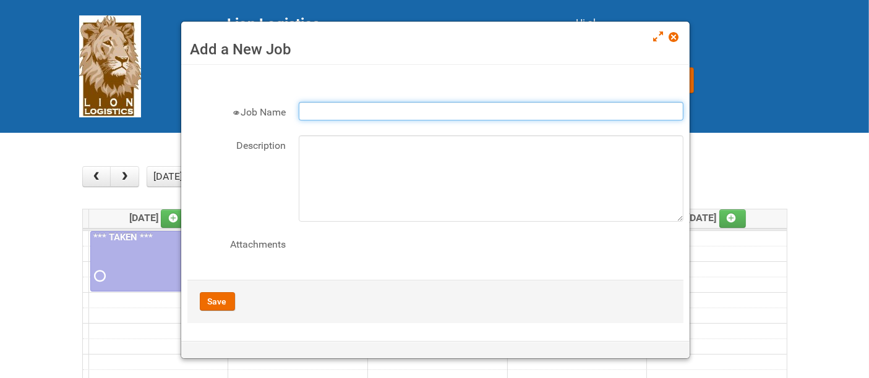
click at [381, 108] on input "Job Name" at bounding box center [491, 111] width 385 height 19
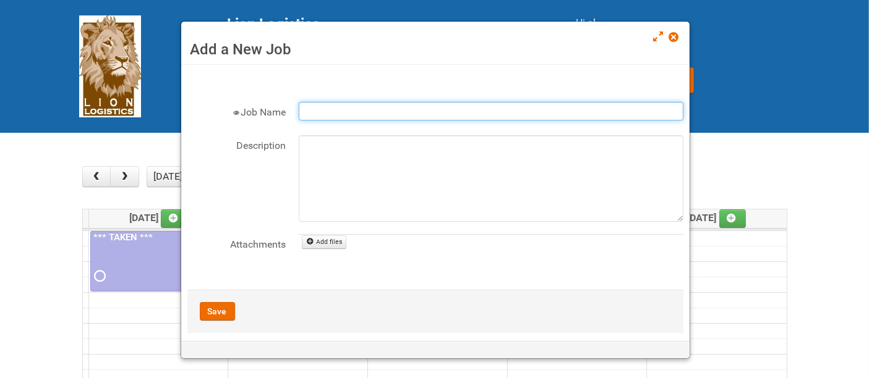
paste input "25-048772 Reckitt Wipes Stage 4"
drag, startPoint x: 437, startPoint y: 114, endPoint x: 558, endPoint y: 131, distance: 122.3
click at [558, 131] on div "Job Name 25-048772 Reckitt Wipes Stage 4 - blinding day" at bounding box center [435, 118] width 496 height 33
type input "25-048772 Reckitt Wipes Stage 4 - blinding/labeling day"
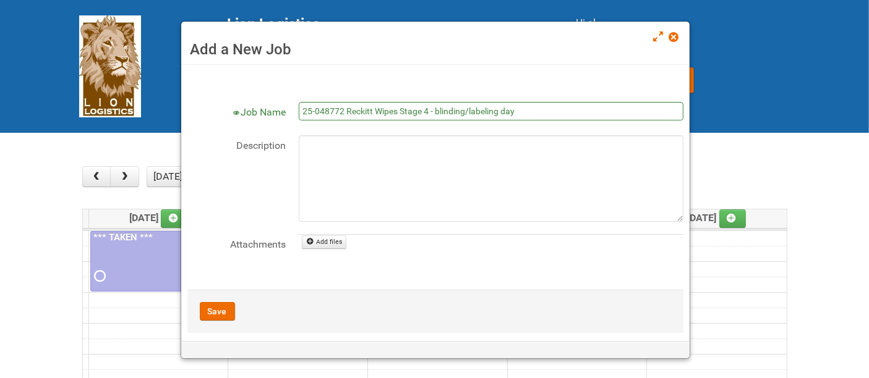
drag, startPoint x: 558, startPoint y: 28, endPoint x: 605, endPoint y: 73, distance: 65.2
click at [606, 74] on div "Add a New Job Job Board Some parts of your form have not been correctly filled …" at bounding box center [435, 190] width 509 height 338
click at [211, 309] on button "Save" at bounding box center [217, 311] width 35 height 19
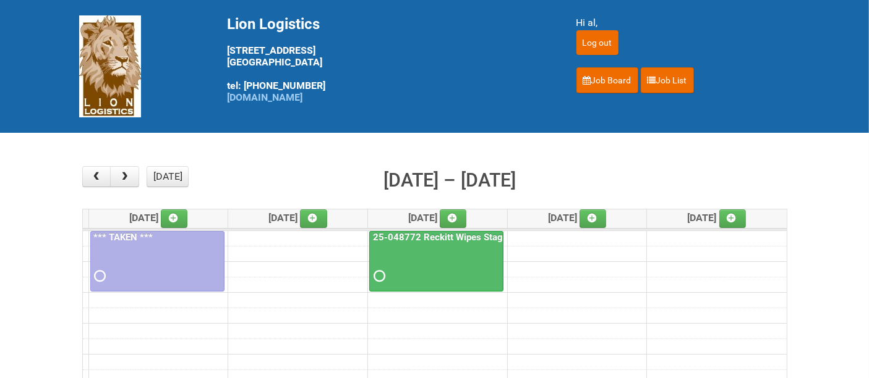
click at [454, 242] on div "25-048772 Reckitt Wipes Stage 4 - blinding/labeling day" at bounding box center [436, 259] width 133 height 54
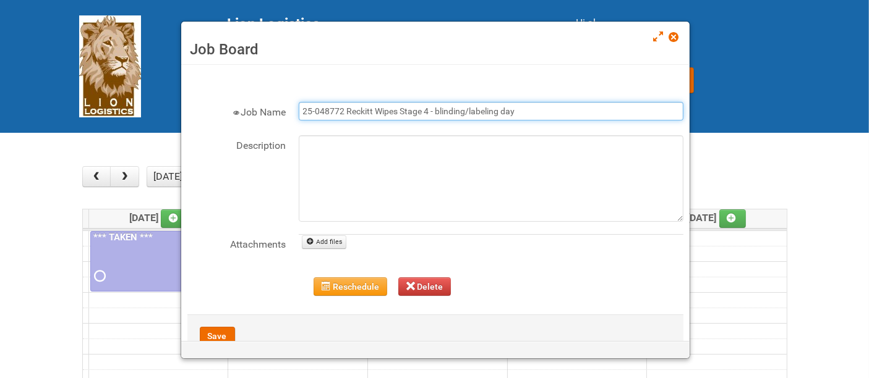
drag, startPoint x: 524, startPoint y: 105, endPoint x: 197, endPoint y: 56, distance: 330.8
click at [199, 56] on div "Job Board Job Board × Job Name 25-048772 Reckitt Wipes Stage 4 - blinding/label…" at bounding box center [435, 190] width 509 height 338
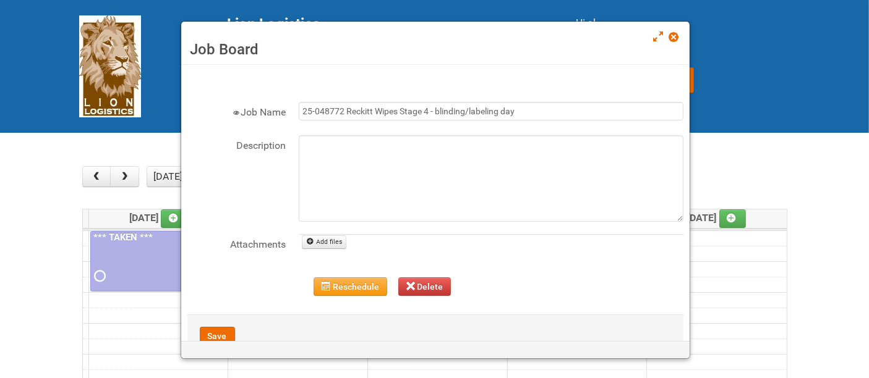
click at [669, 35] on span at bounding box center [673, 37] width 9 height 9
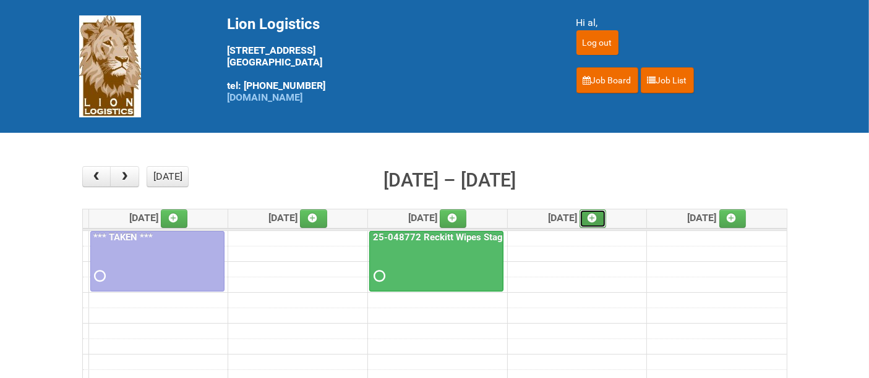
click at [596, 214] on icon at bounding box center [591, 218] width 9 height 9
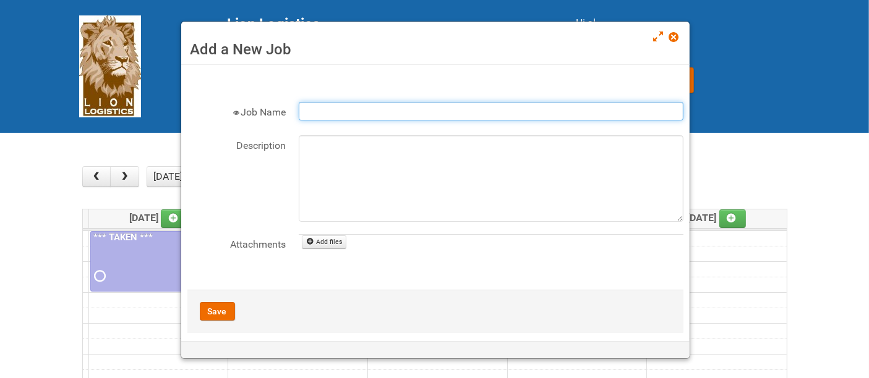
click at [363, 110] on input "Job Name" at bounding box center [491, 111] width 385 height 19
paste input "25-048772 Reckitt Wipes Stage 4 - blinding/labeling day"
type input "25-048772 Reckitt Wipes Stage 4 - blinding/labeling day"
click at [216, 311] on button "Save" at bounding box center [217, 311] width 35 height 19
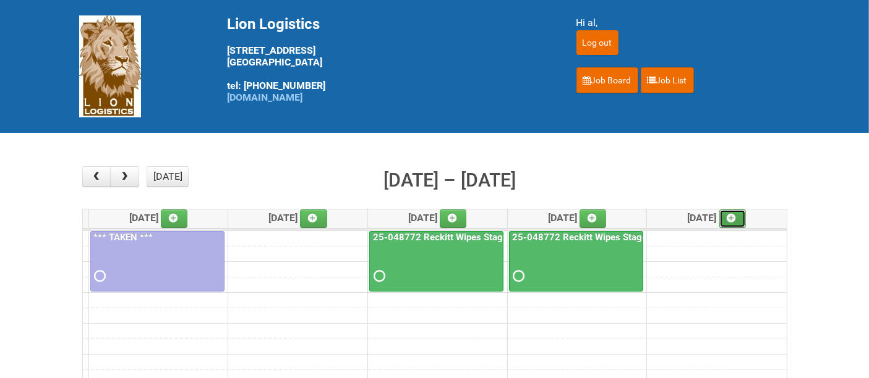
click at [741, 219] on link at bounding box center [732, 219] width 27 height 19
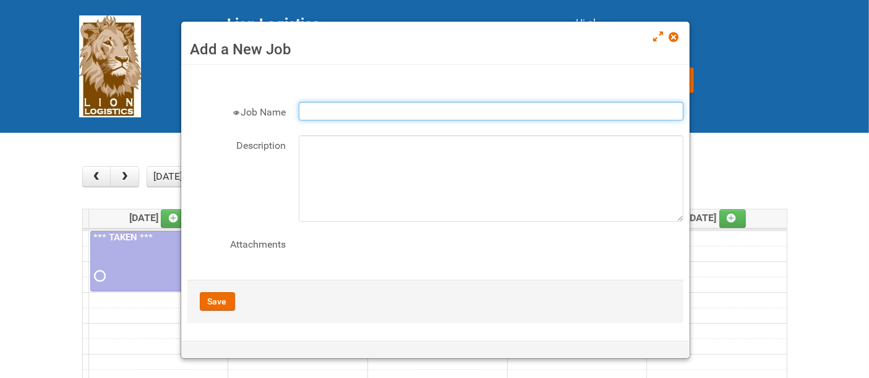
click at [409, 112] on input "Job Name" at bounding box center [491, 111] width 385 height 19
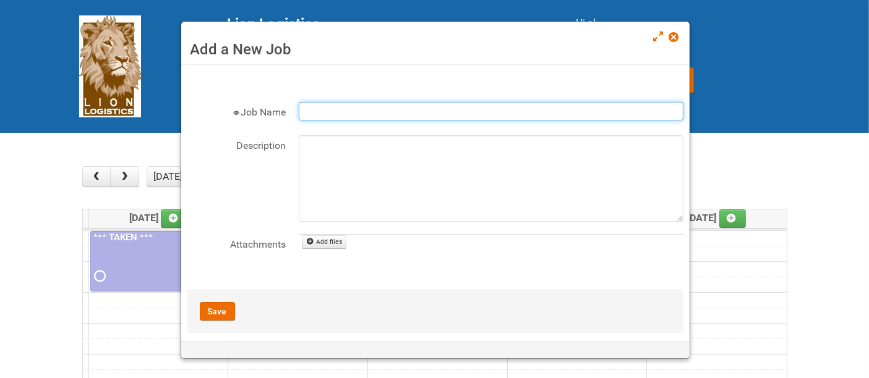
paste input "25-048772 Reckitt Wipes Stage 4 - blinding/labeling day"
type input "25-048772 Reckitt Wipes Stage 4 - blinding/labeling day"
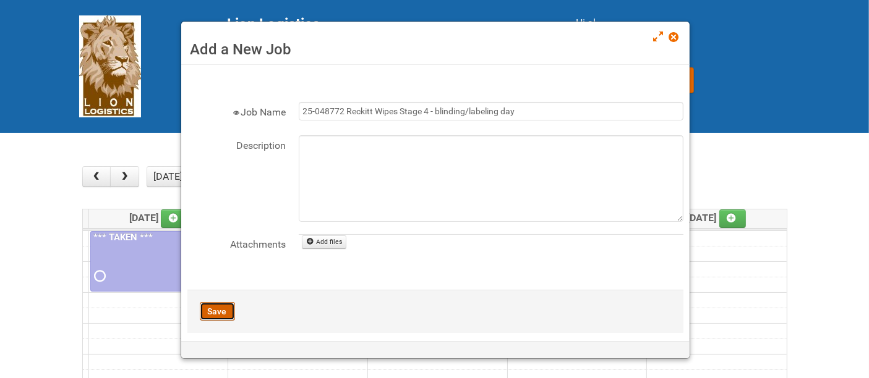
click at [221, 315] on button "Save" at bounding box center [217, 311] width 35 height 19
